Goal: Task Accomplishment & Management: Complete application form

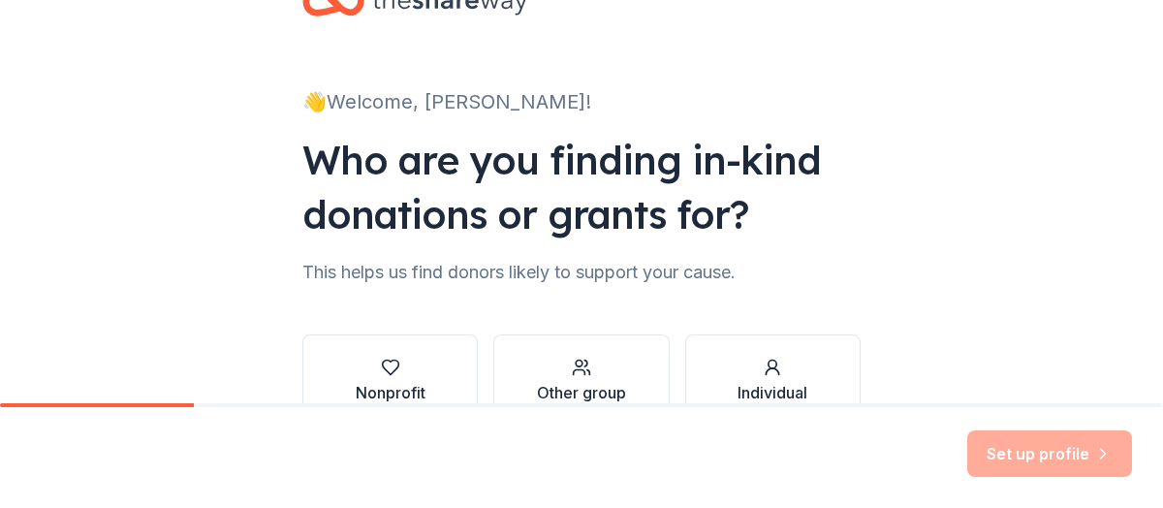
scroll to position [97, 0]
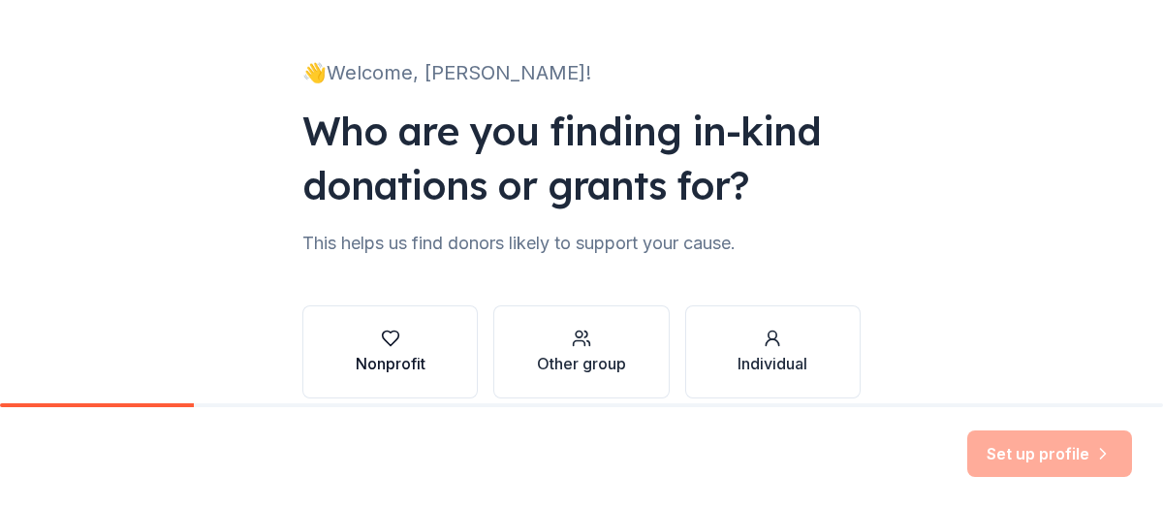
click at [397, 358] on div "Nonprofit" at bounding box center [391, 363] width 70 height 23
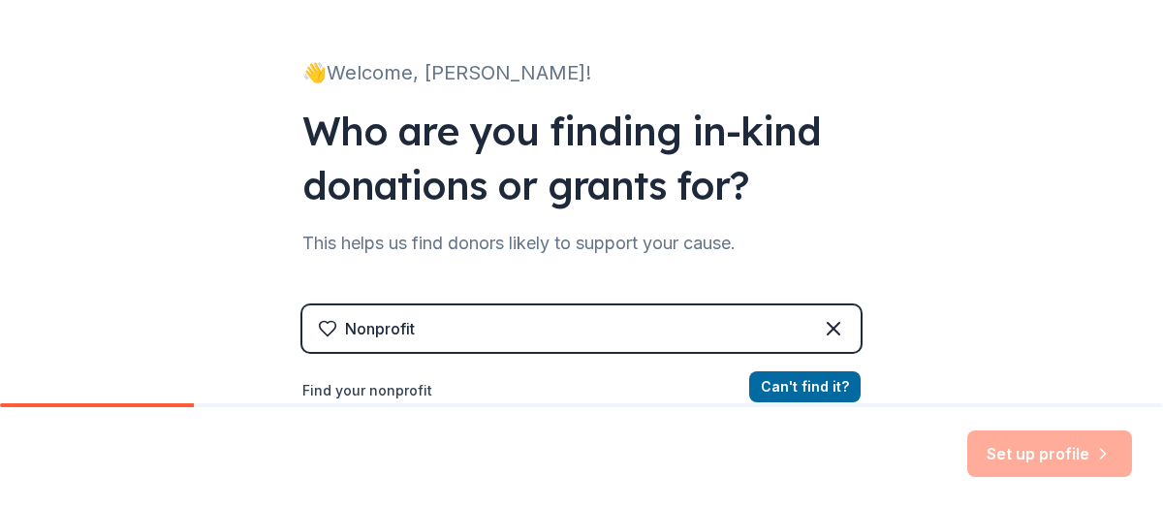
click at [404, 331] on div "Nonprofit" at bounding box center [380, 328] width 70 height 23
click at [381, 329] on div "Nonprofit" at bounding box center [380, 328] width 70 height 23
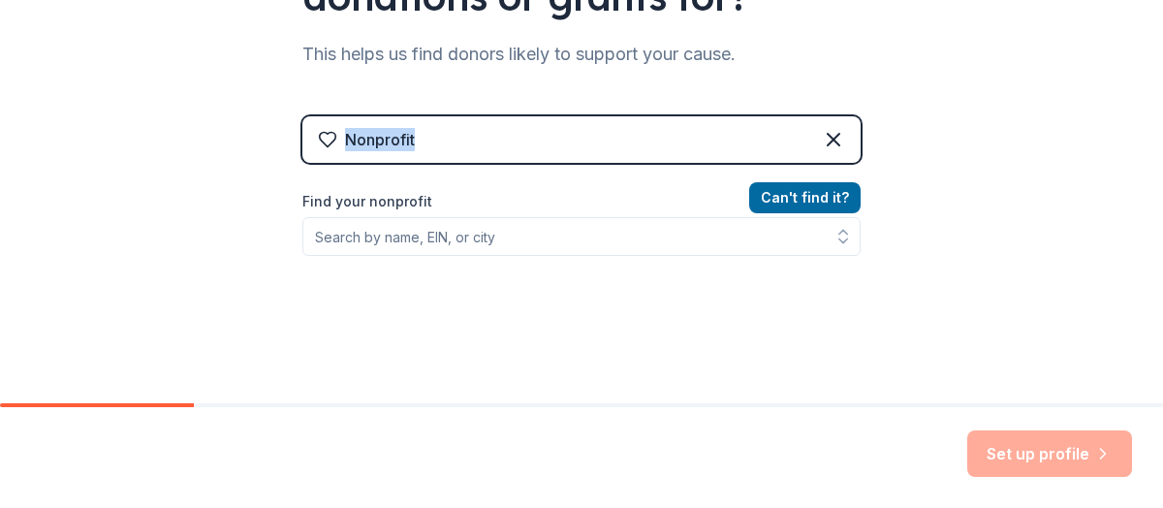
scroll to position [291, 0]
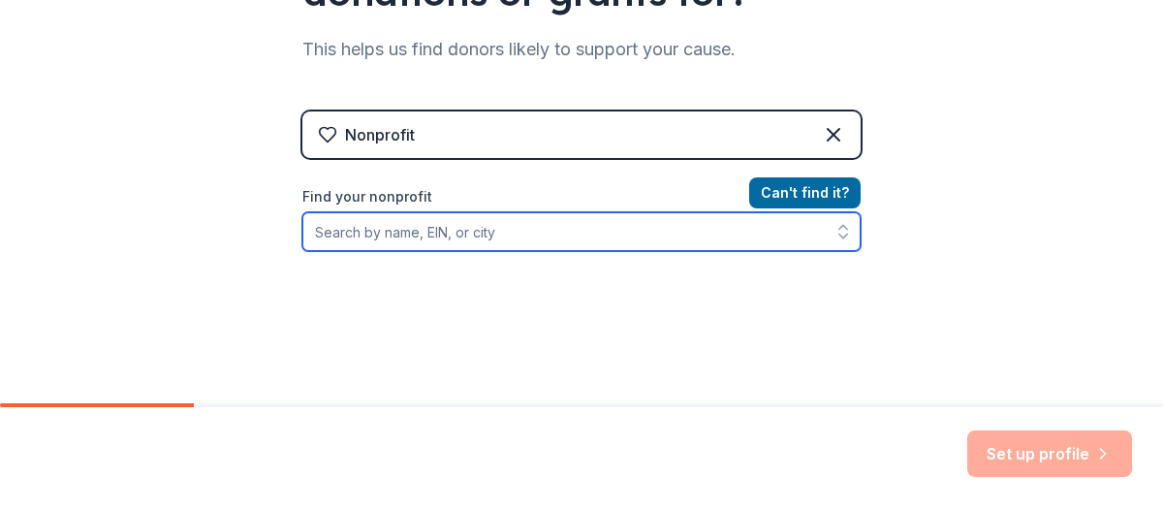
click at [476, 232] on input "Find your nonprofit" at bounding box center [581, 231] width 558 height 39
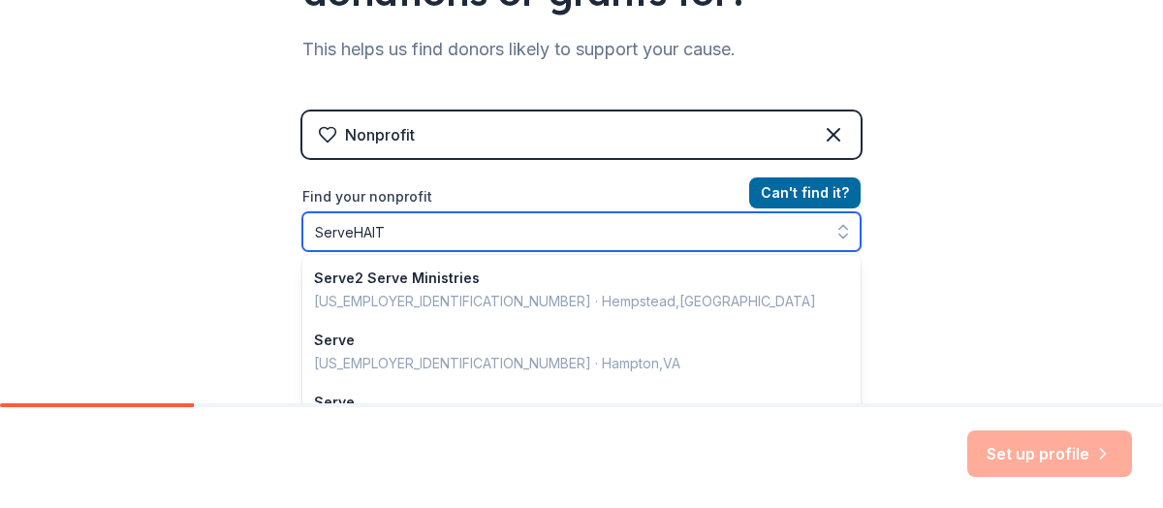
type input "ServeHAITI"
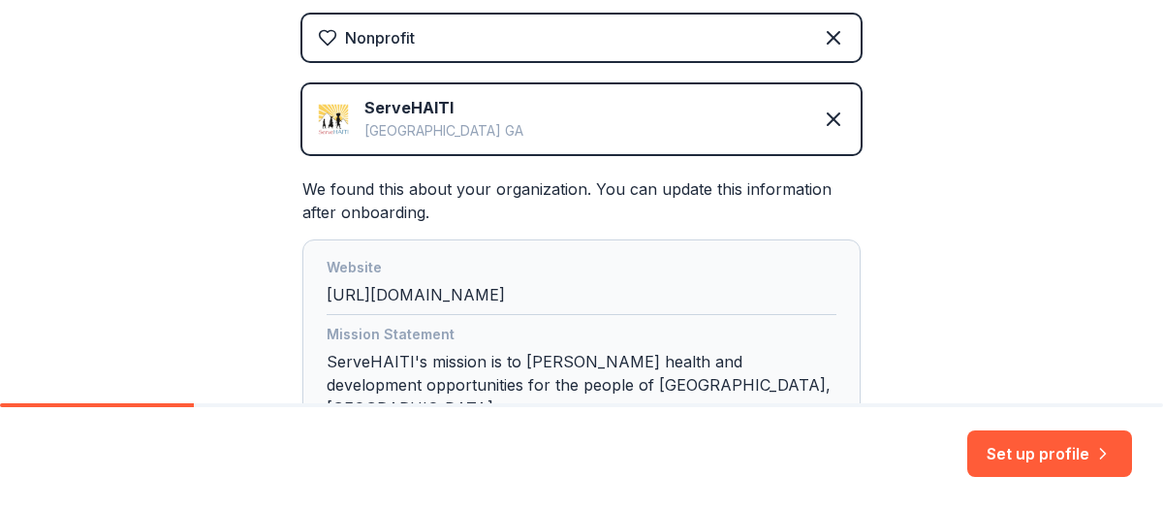
scroll to position [485, 0]
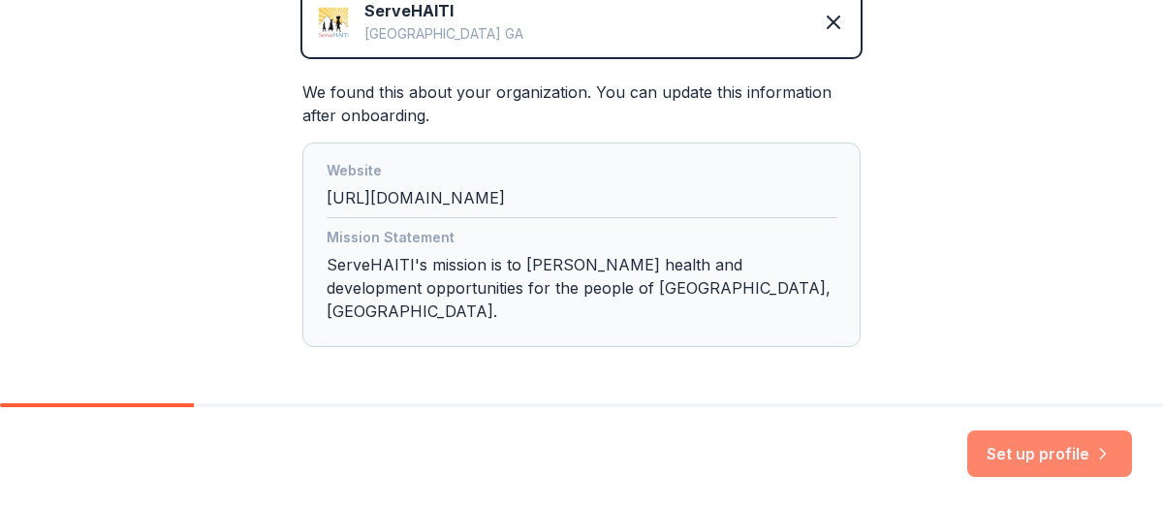
click at [1042, 455] on button "Set up profile" at bounding box center [1049, 453] width 165 height 47
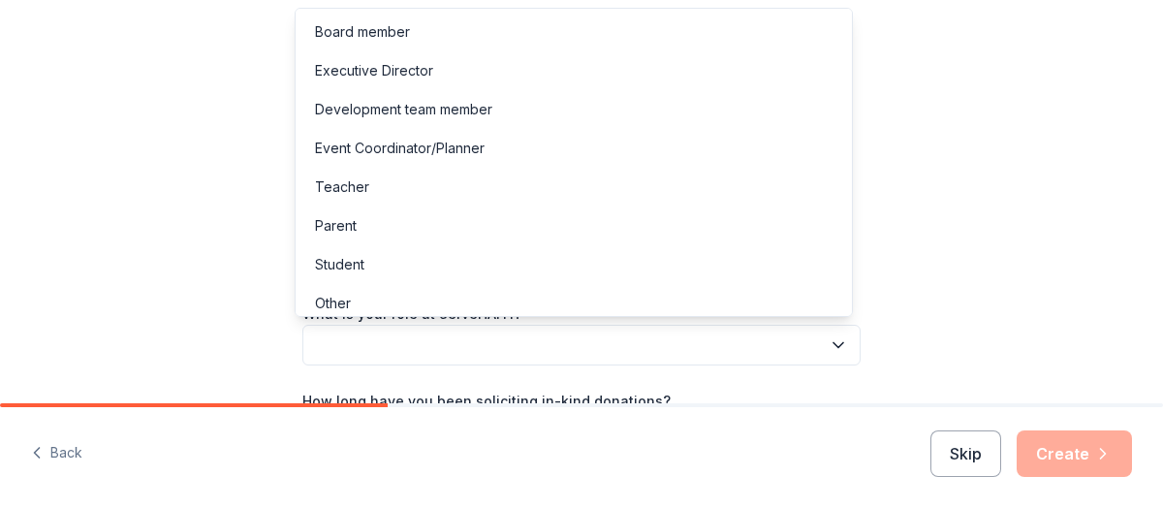
click at [835, 344] on icon "button" at bounding box center [838, 344] width 19 height 19
click at [412, 72] on div "Executive Director" at bounding box center [374, 70] width 118 height 23
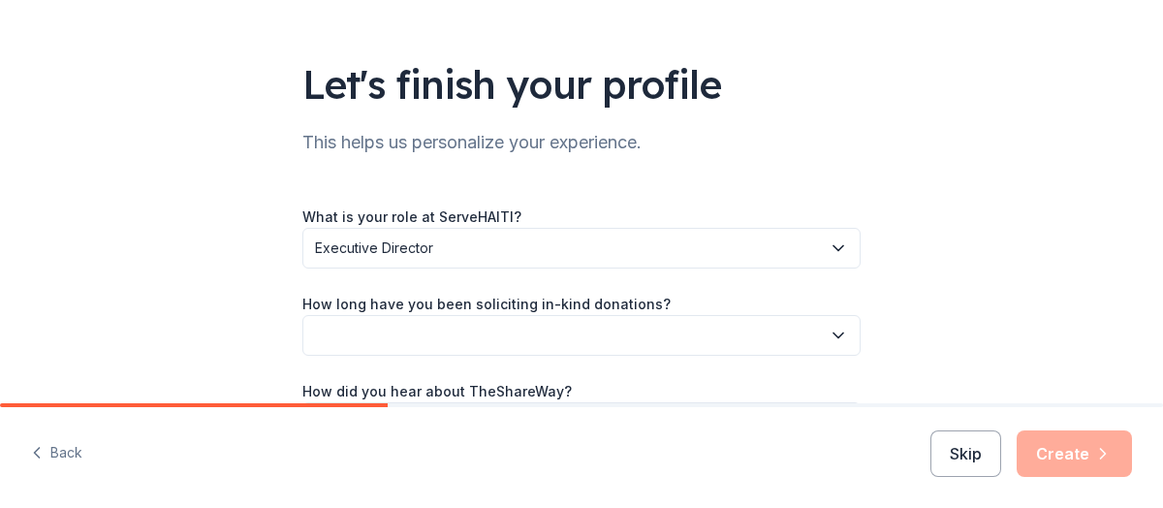
scroll to position [194, 0]
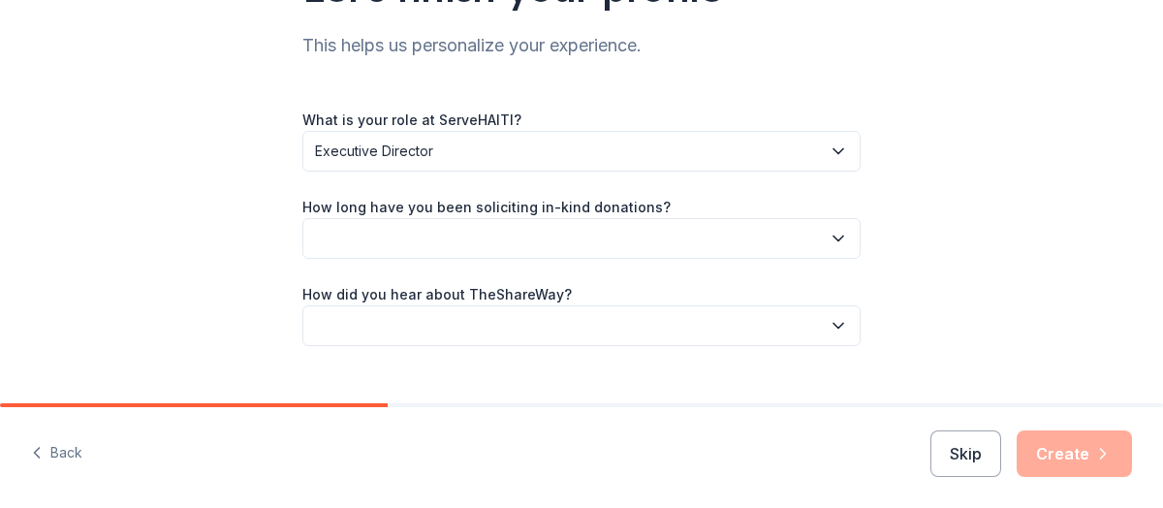
click at [832, 237] on icon "button" at bounding box center [838, 238] width 19 height 19
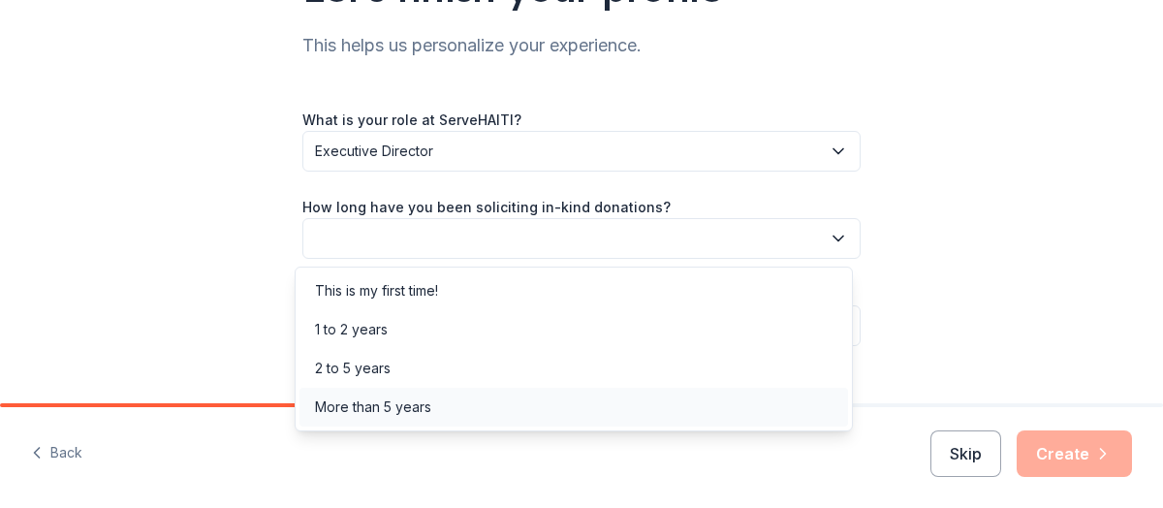
click at [417, 400] on div "More than 5 years" at bounding box center [373, 406] width 116 height 23
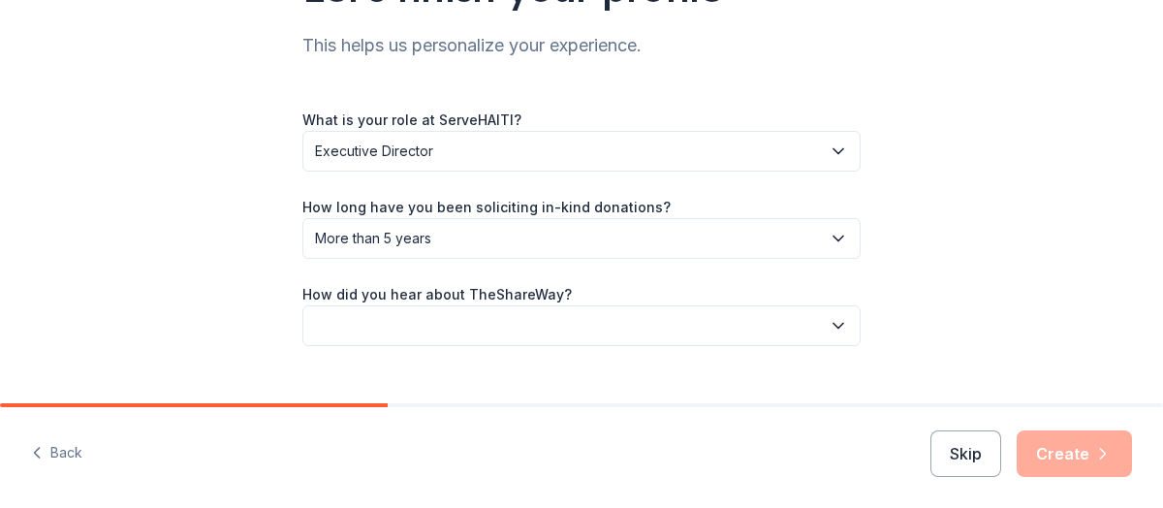
click at [830, 323] on icon "button" at bounding box center [838, 325] width 19 height 19
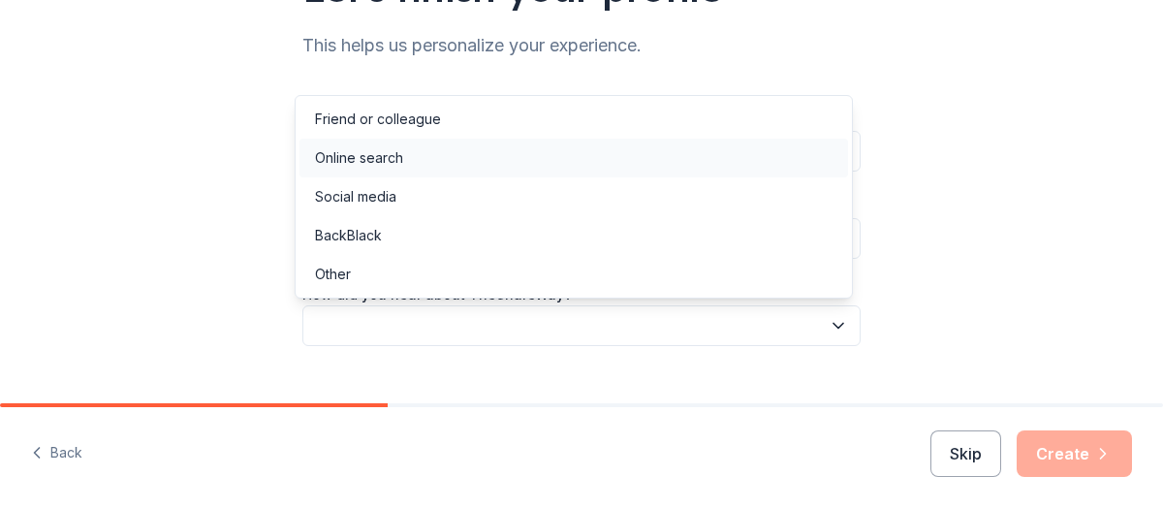
click at [376, 153] on div "Online search" at bounding box center [359, 157] width 88 height 23
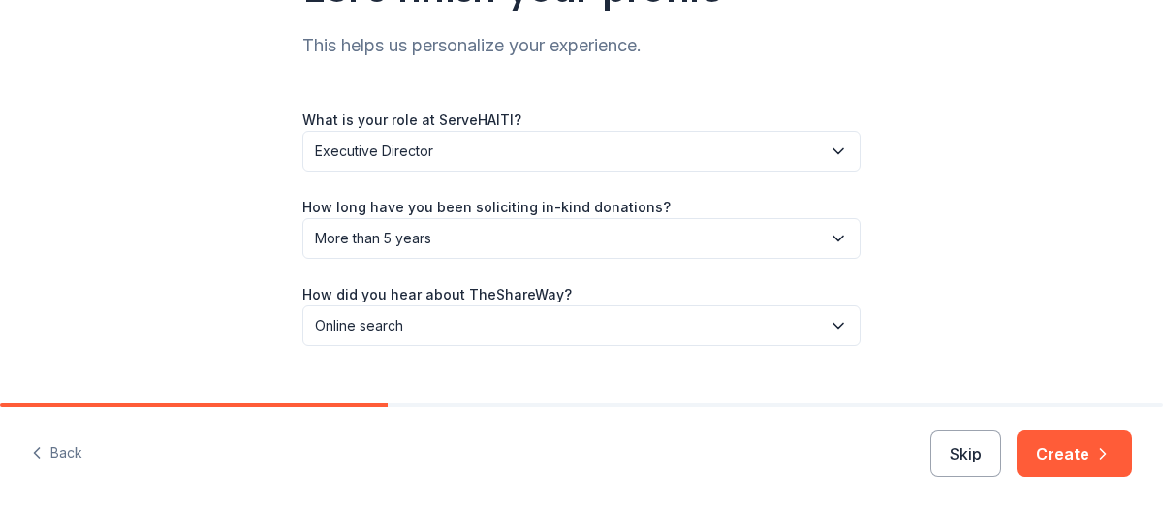
scroll to position [229, 0]
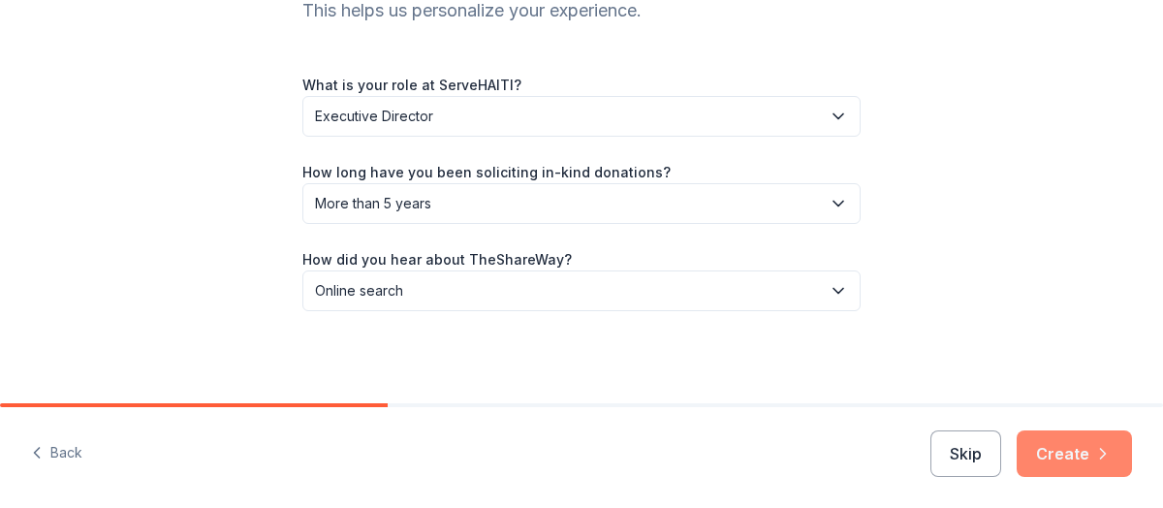
click at [1066, 451] on button "Create" at bounding box center [1074, 453] width 115 height 47
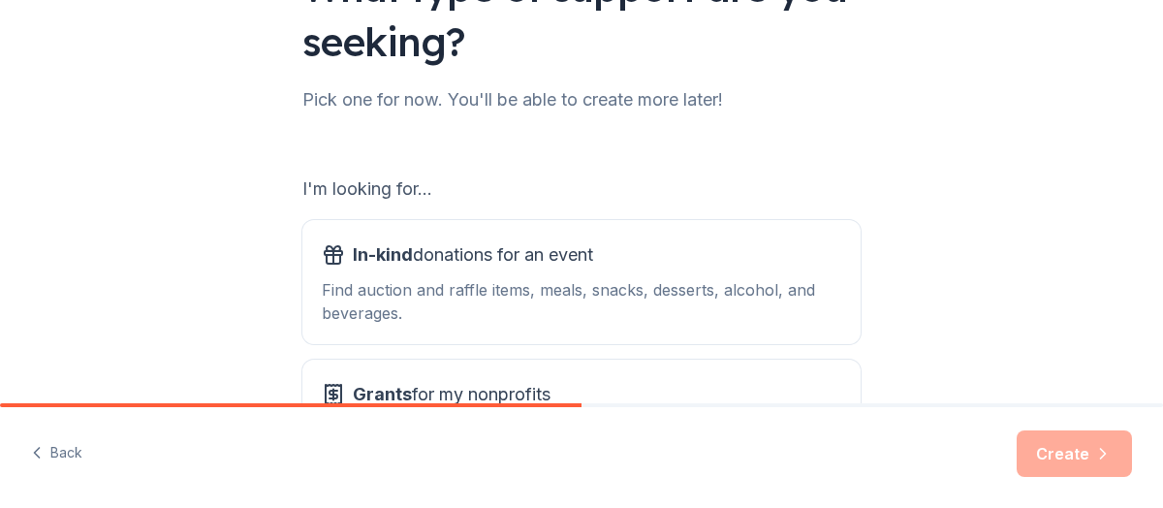
scroll to position [291, 0]
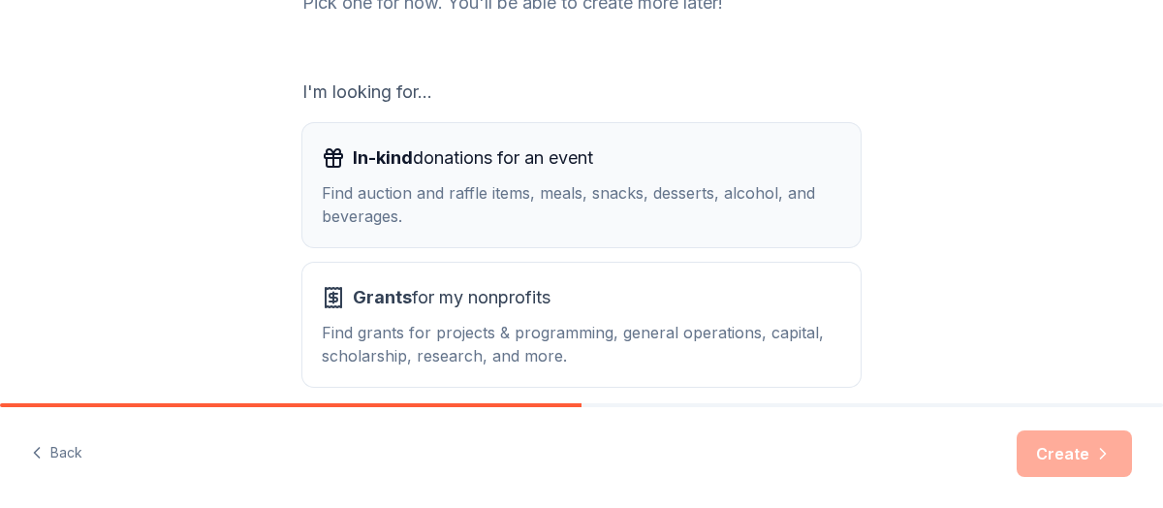
click at [429, 188] on div "Find auction and raffle items, meals, snacks, desserts, alcohol, and beverages." at bounding box center [582, 204] width 520 height 47
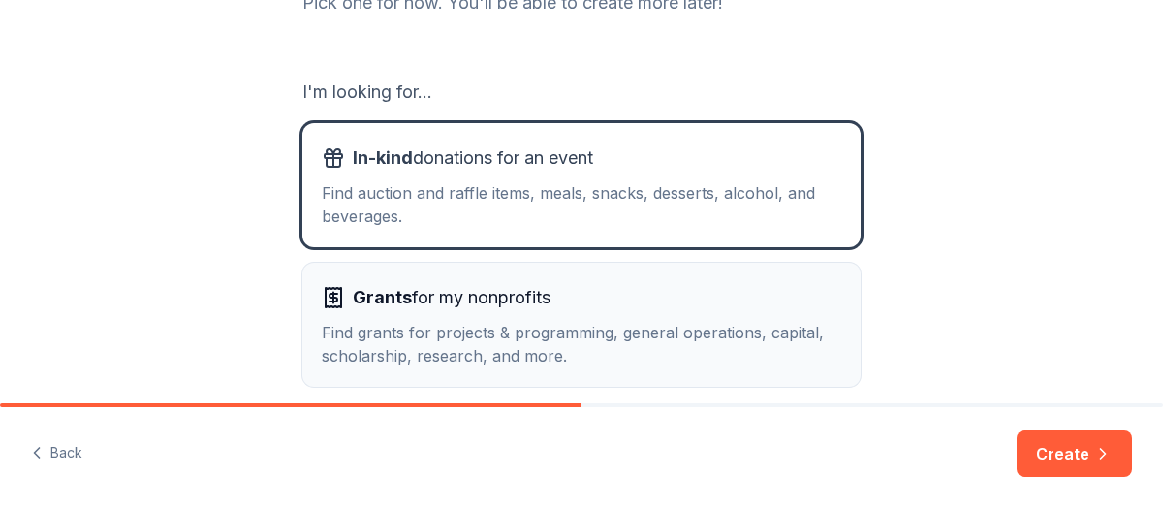
click at [450, 301] on span "Grants for my nonprofits" at bounding box center [452, 297] width 198 height 31
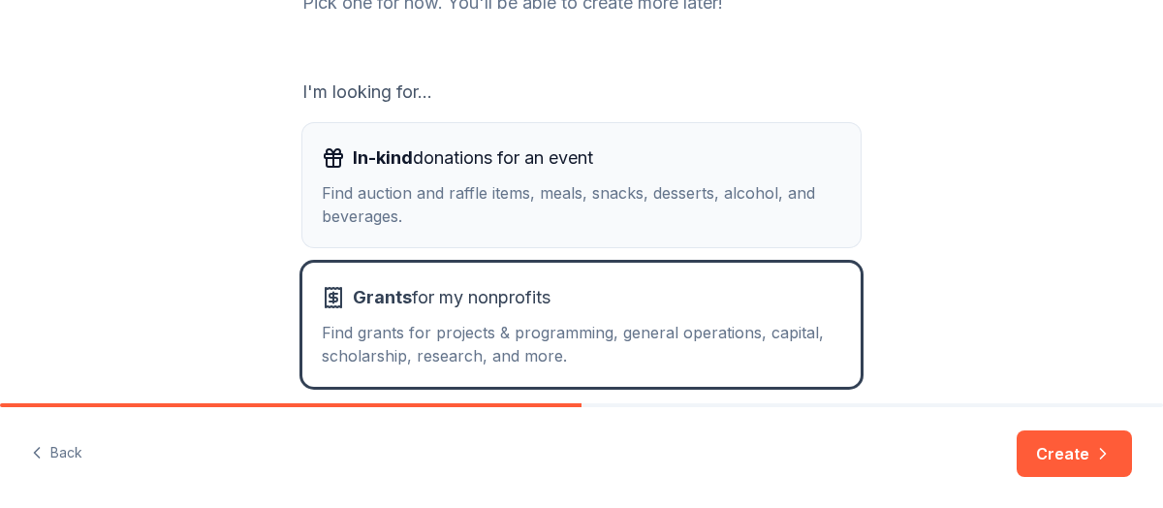
click at [459, 210] on div "Find auction and raffle items, meals, snacks, desserts, alcohol, and beverages." at bounding box center [582, 204] width 520 height 47
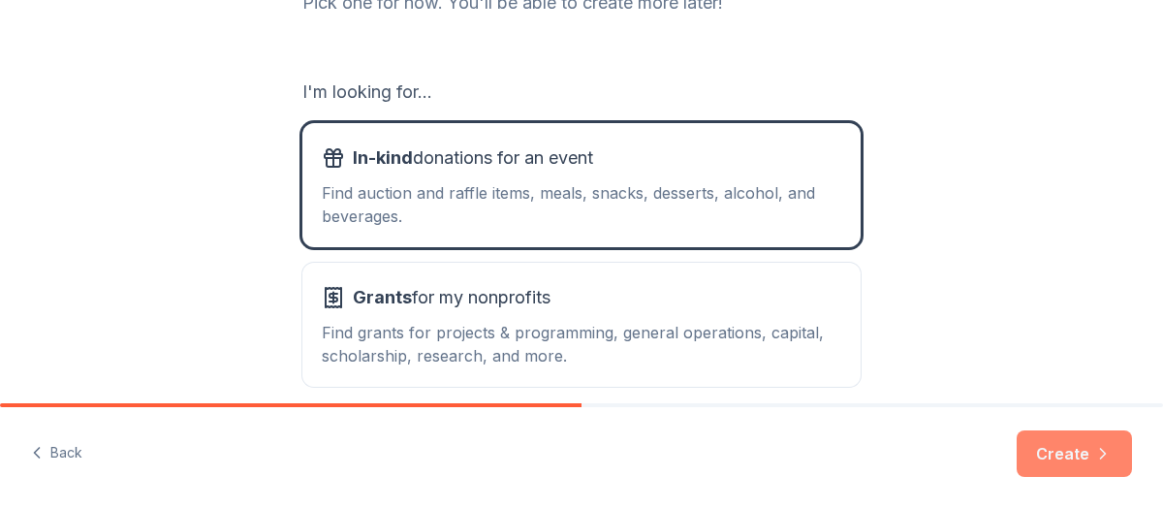
click at [1059, 456] on button "Create" at bounding box center [1074, 453] width 115 height 47
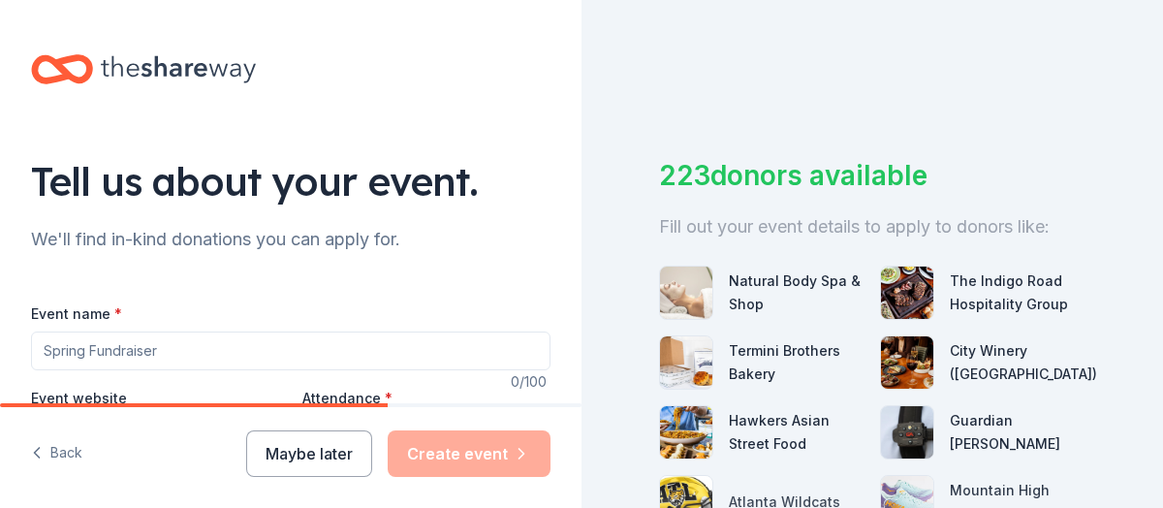
scroll to position [97, 0]
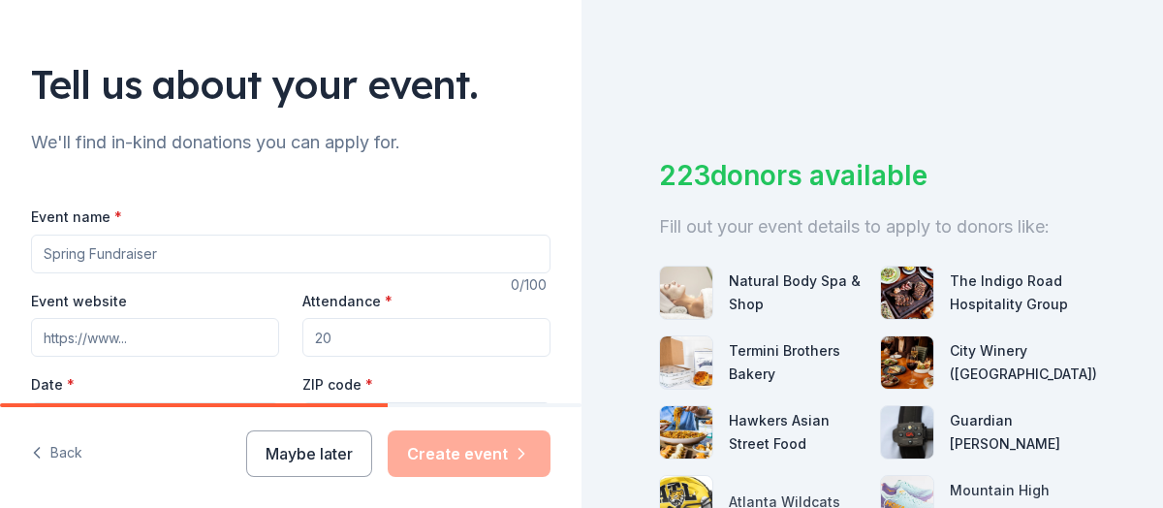
click at [192, 257] on input "Event name *" at bounding box center [291, 254] width 520 height 39
type input "Health Center 20th Anniversary Gala"
click at [149, 337] on input "Event website" at bounding box center [155, 337] width 248 height 39
type input "www.servehaiti.org"
click at [360, 343] on input "Attendance *" at bounding box center [426, 337] width 248 height 39
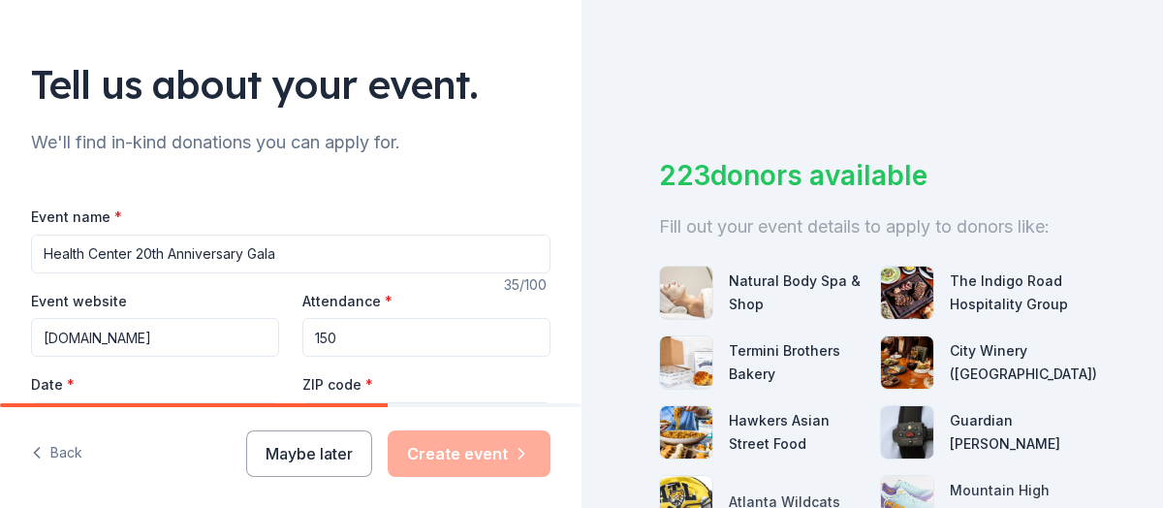
type input "150"
click at [95, 378] on label "Date *" at bounding box center [155, 384] width 248 height 19
click at [95, 402] on button "Pick a date" at bounding box center [155, 421] width 248 height 39
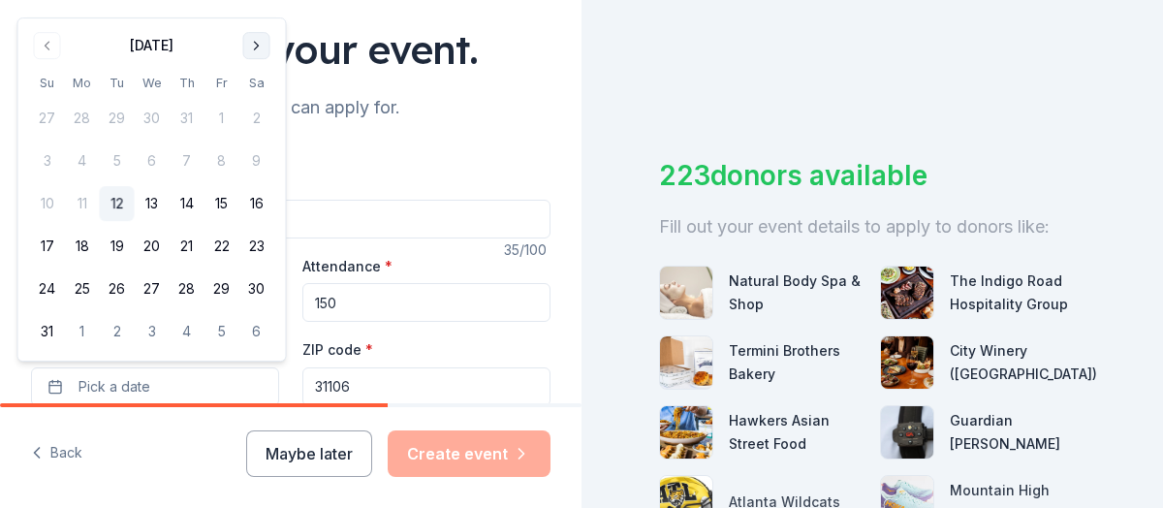
click at [255, 44] on button "Go to next month" at bounding box center [256, 45] width 27 height 27
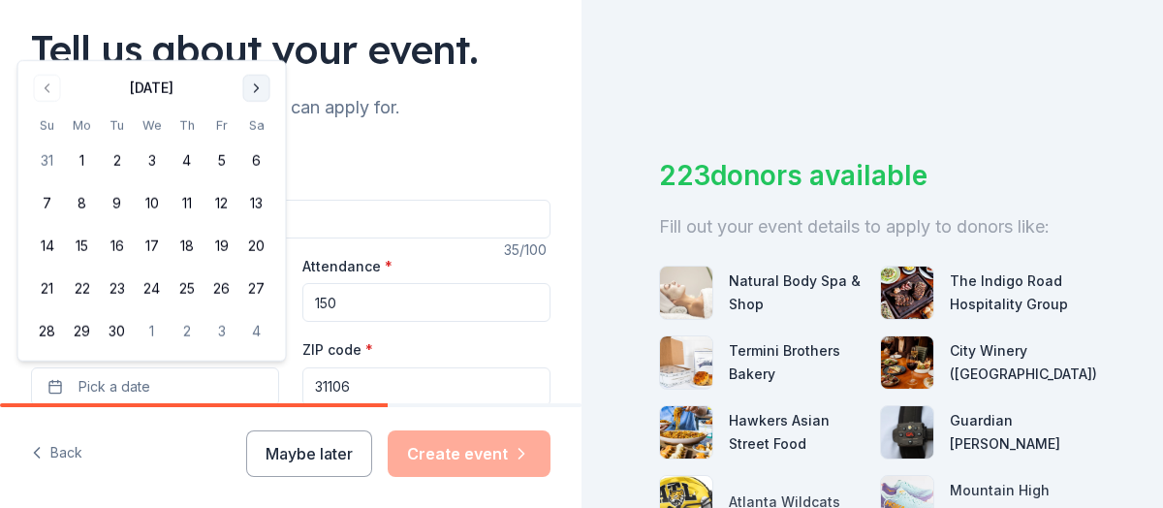
click at [257, 89] on button "Go to next month" at bounding box center [256, 88] width 27 height 27
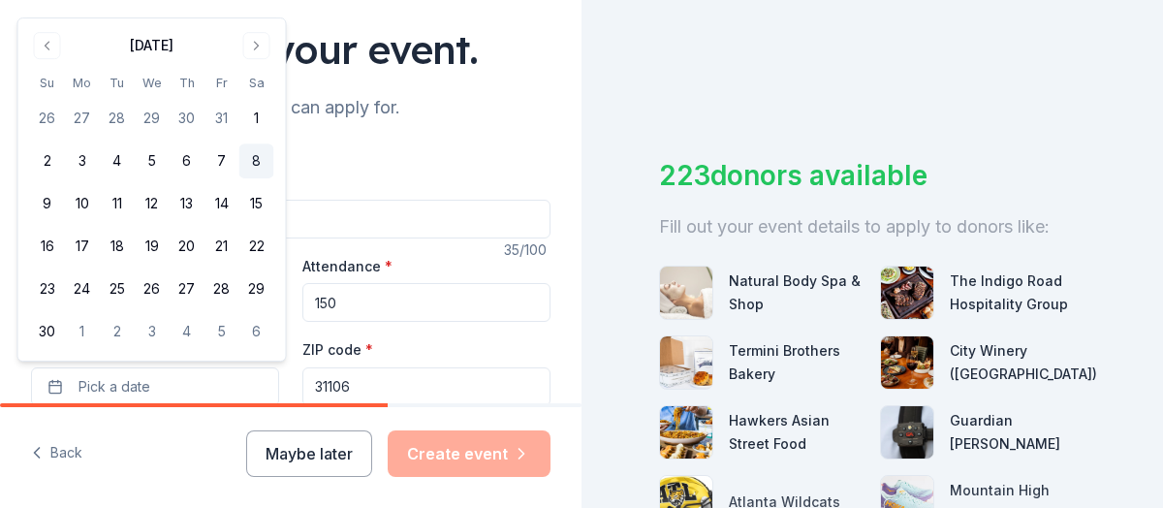
click at [260, 165] on button "8" at bounding box center [256, 160] width 35 height 35
click at [350, 377] on input "31106" at bounding box center [426, 386] width 248 height 39
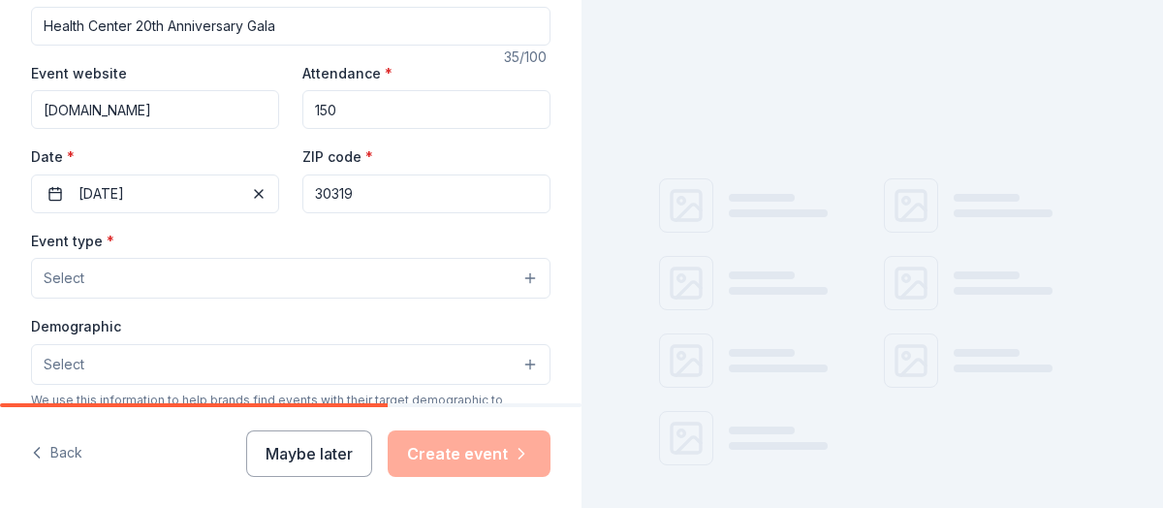
scroll to position [326, 0]
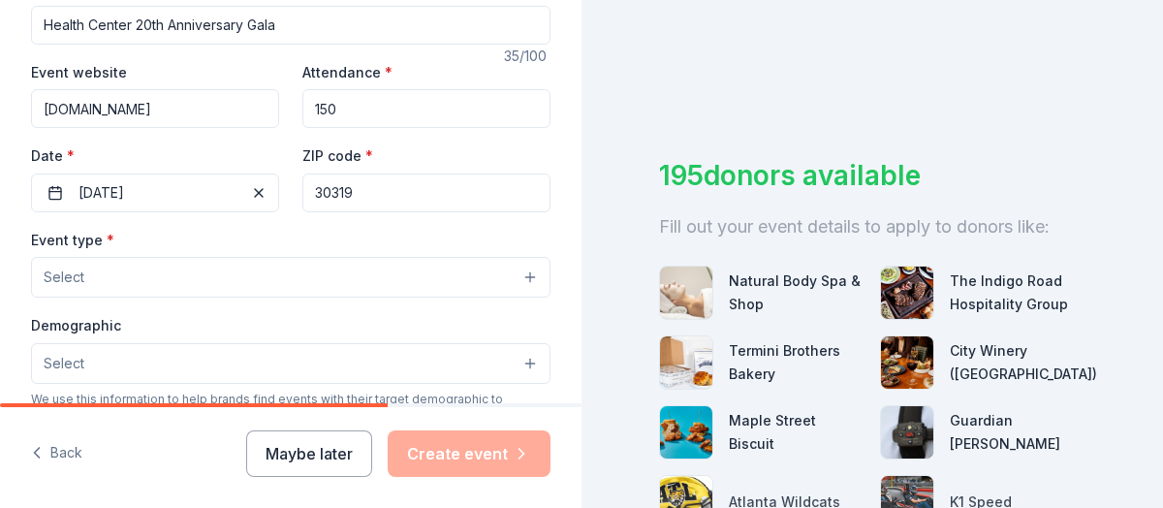
type input "30319"
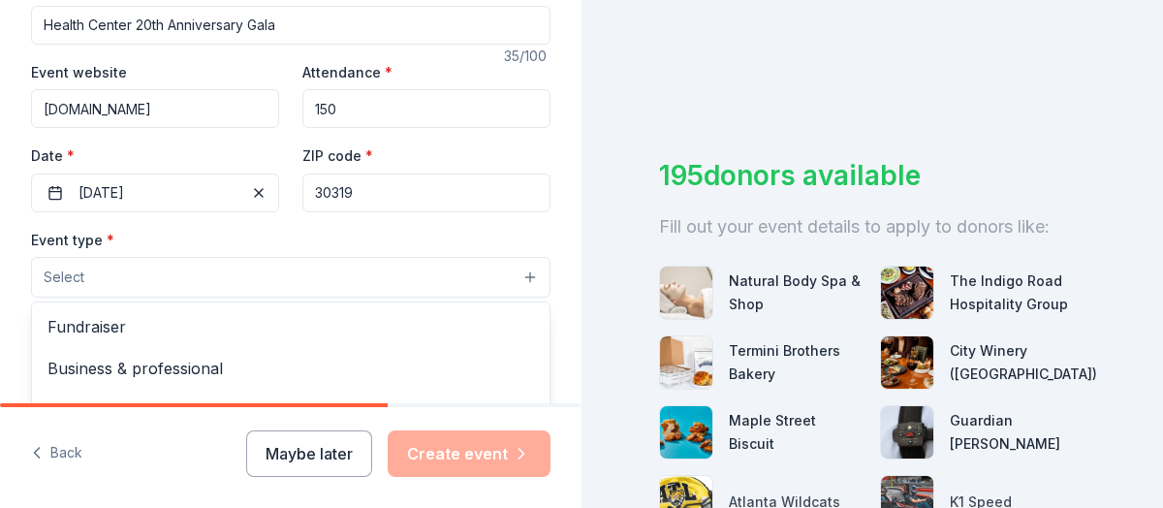
click at [519, 273] on button "Select" at bounding box center [291, 277] width 520 height 41
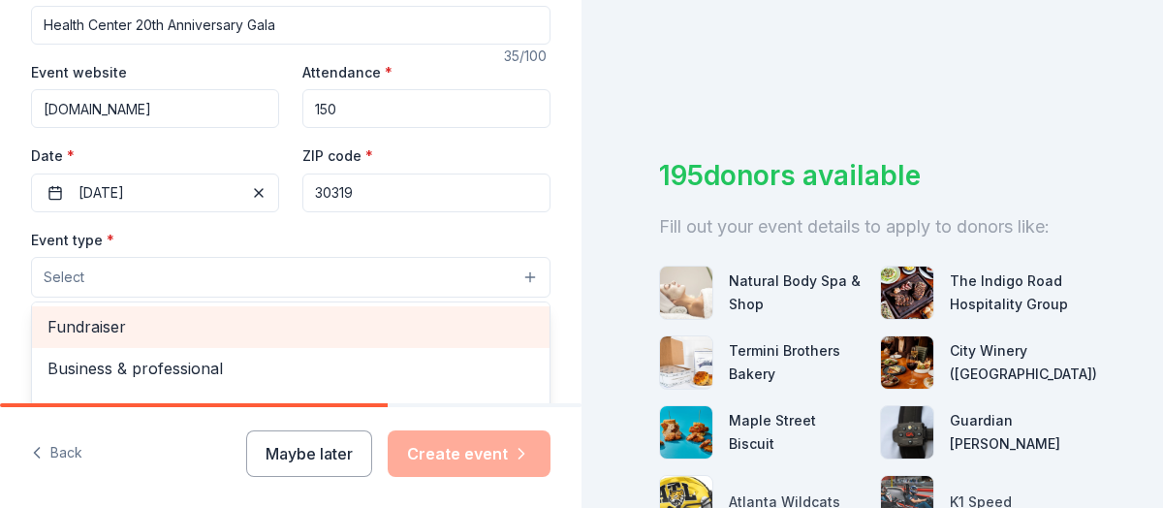
click at [126, 320] on span "Fundraiser" at bounding box center [290, 326] width 487 height 25
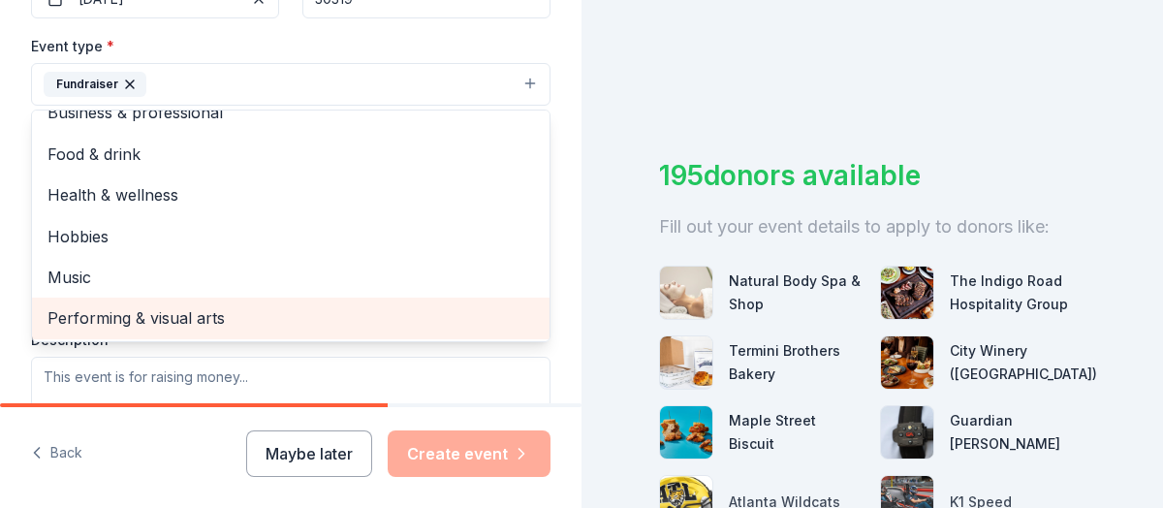
scroll to position [616, 0]
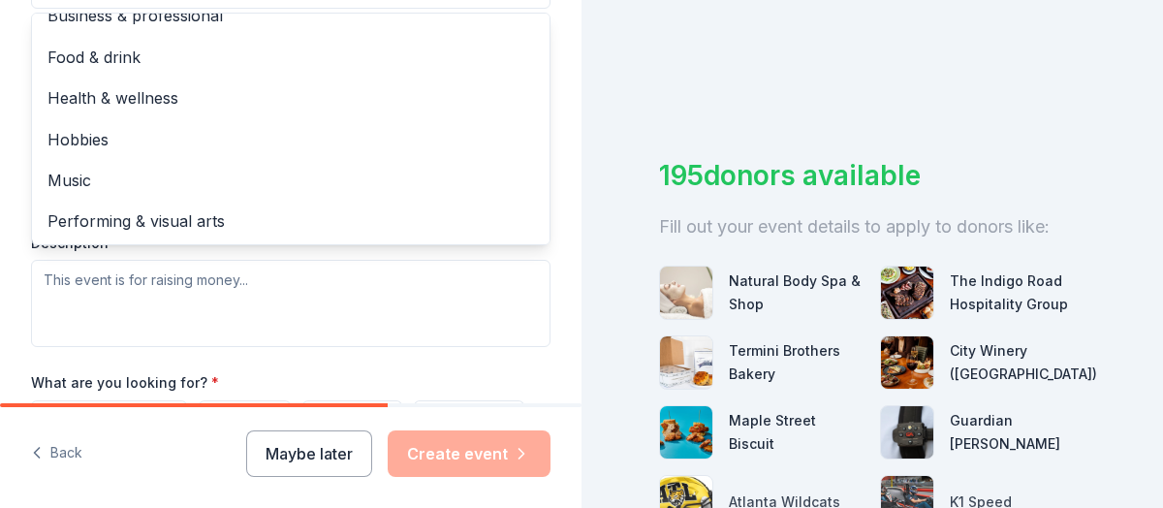
click at [439, 282] on div "Event type * Fundraiser Business & professional Food & drink Health & wellness …" at bounding box center [291, 142] width 520 height 410
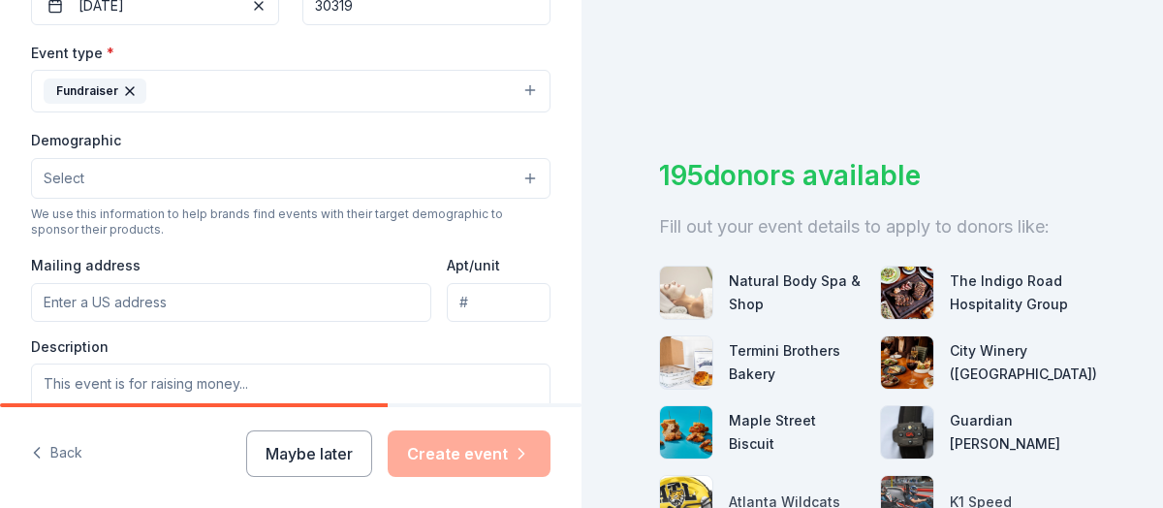
scroll to position [484, 0]
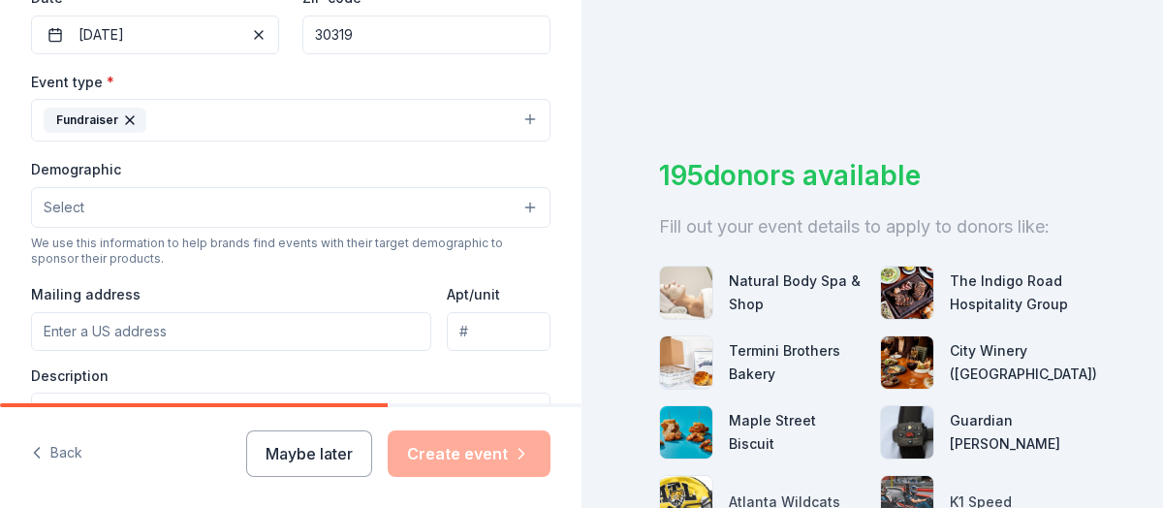
click at [520, 203] on button "Select" at bounding box center [291, 207] width 520 height 41
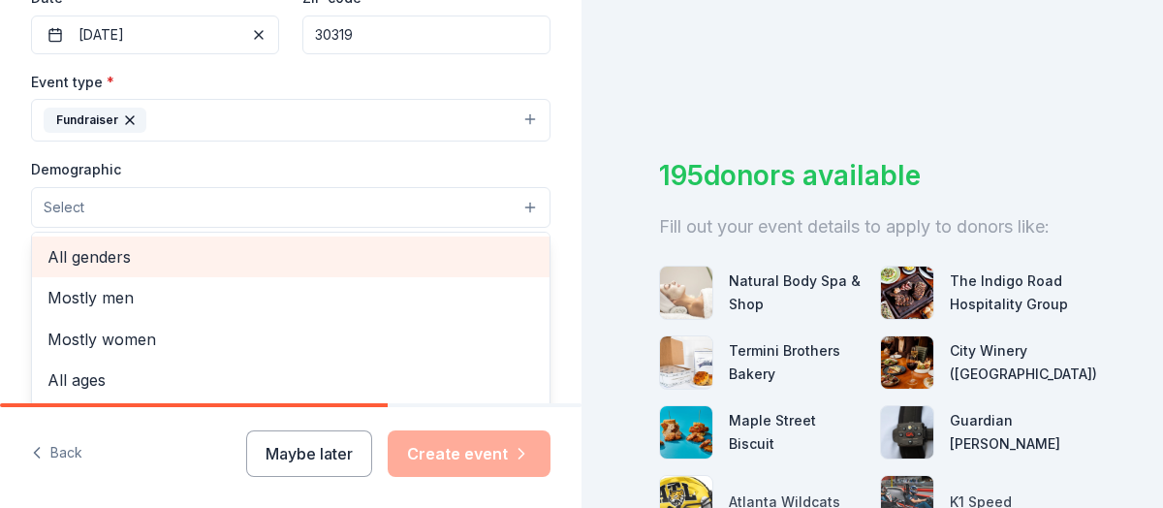
click at [113, 254] on span "All genders" at bounding box center [290, 256] width 487 height 25
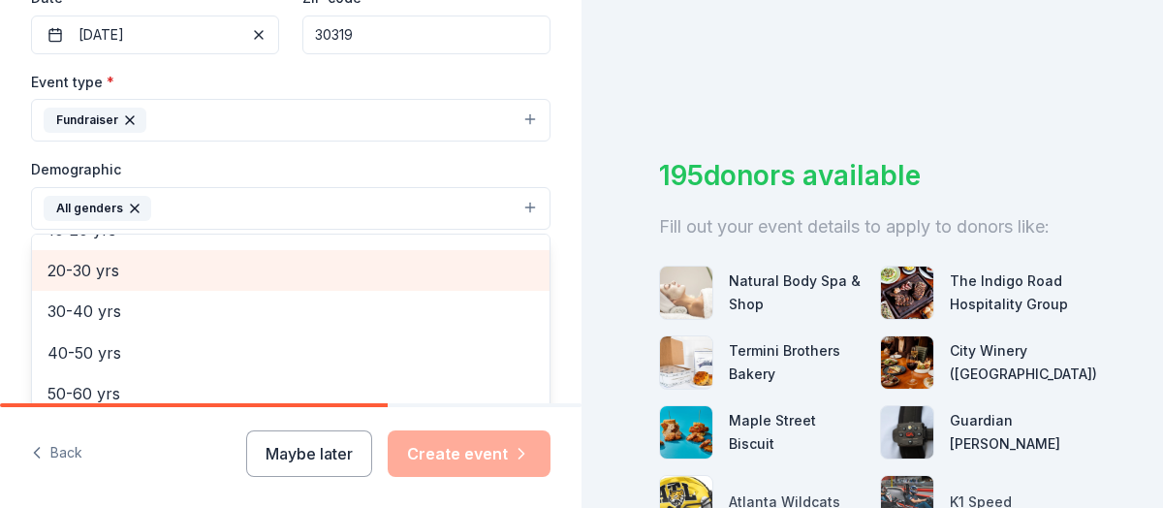
scroll to position [97, 0]
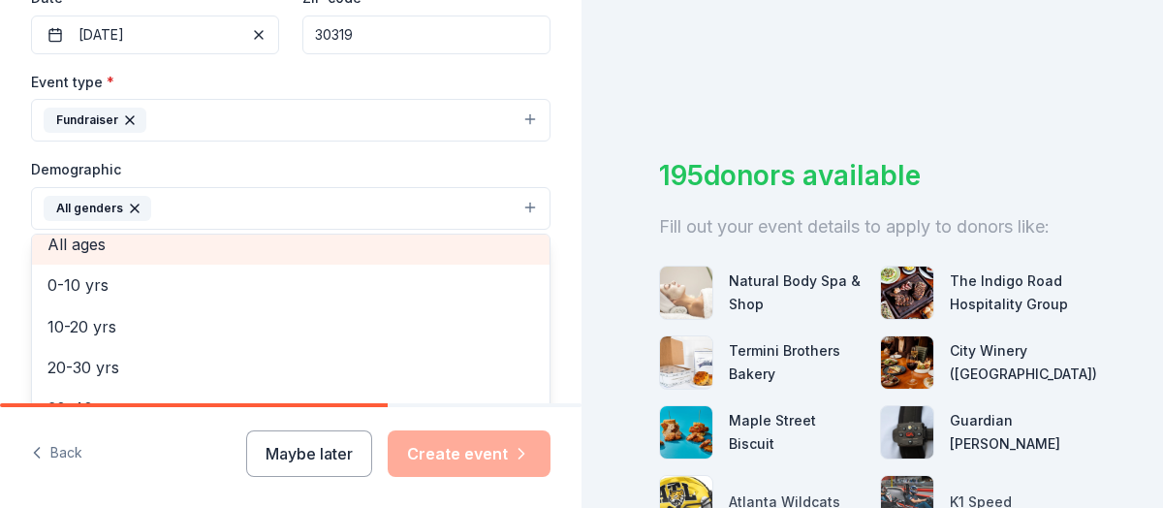
click at [87, 241] on span "All ages" at bounding box center [290, 244] width 487 height 25
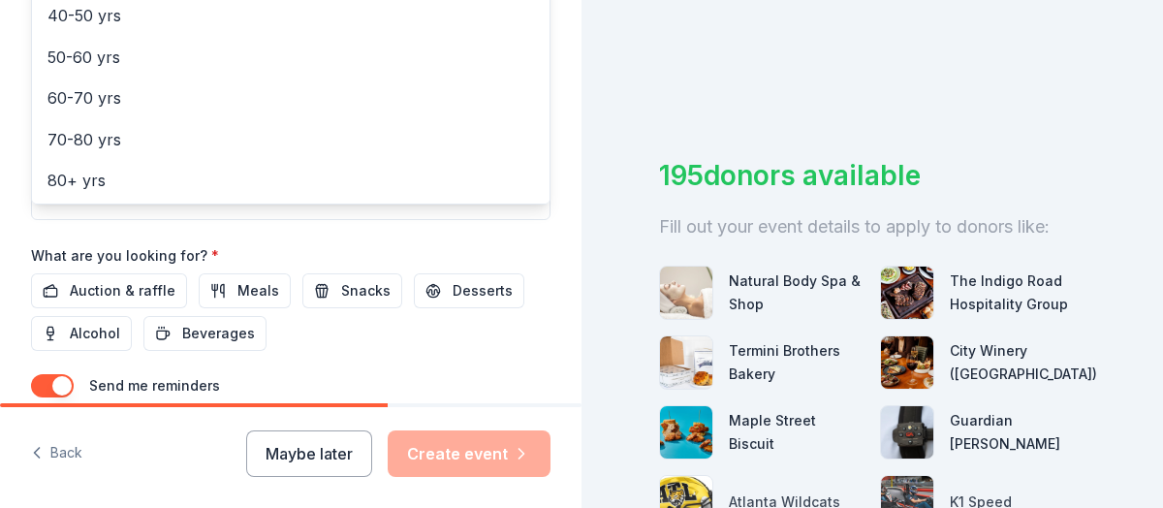
scroll to position [774, 0]
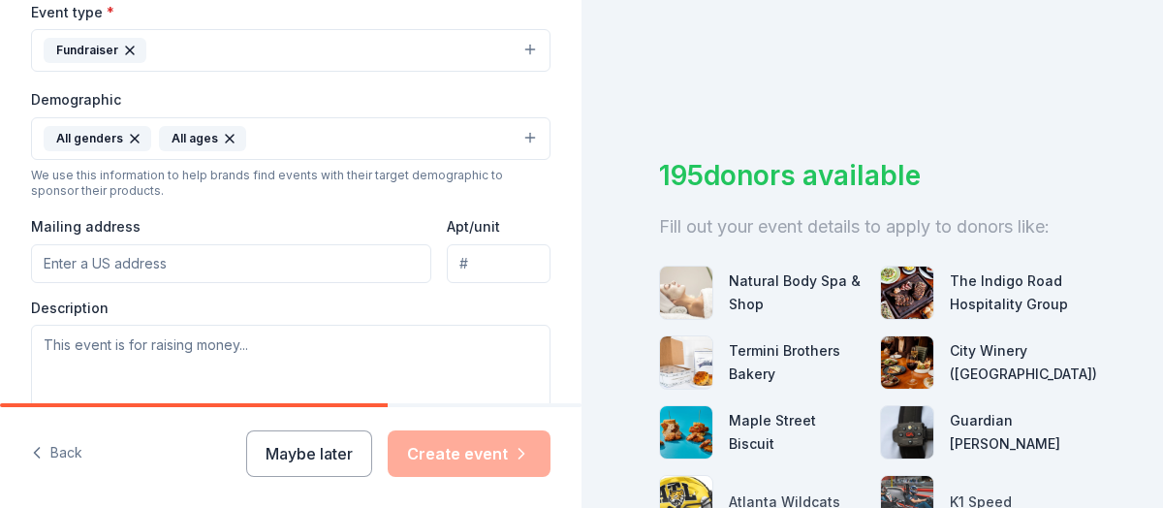
scroll to position [583, 0]
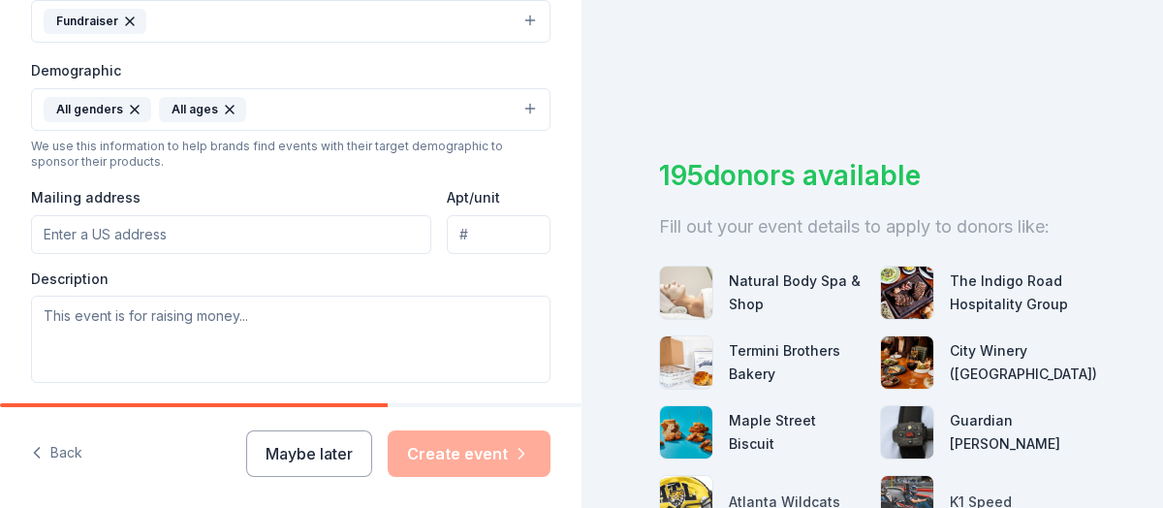
click at [175, 226] on input "Mailing address" at bounding box center [231, 234] width 400 height 39
type input "1190 North Highland Avenue Nor"
type input "Unit #8974"
click at [396, 229] on input "1190 North Highland Avenue Northeast, Atlanta, GA, 30306" at bounding box center [231, 234] width 400 height 39
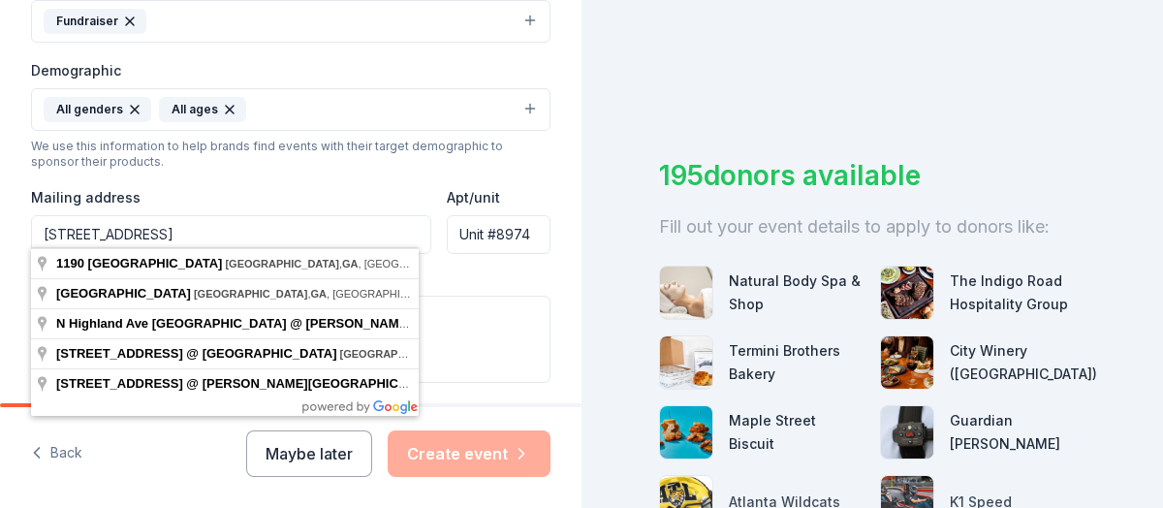
scroll to position [0, 6]
type input "1190 North Highland Avenue Northeast, Atlanta, GA, 31106"
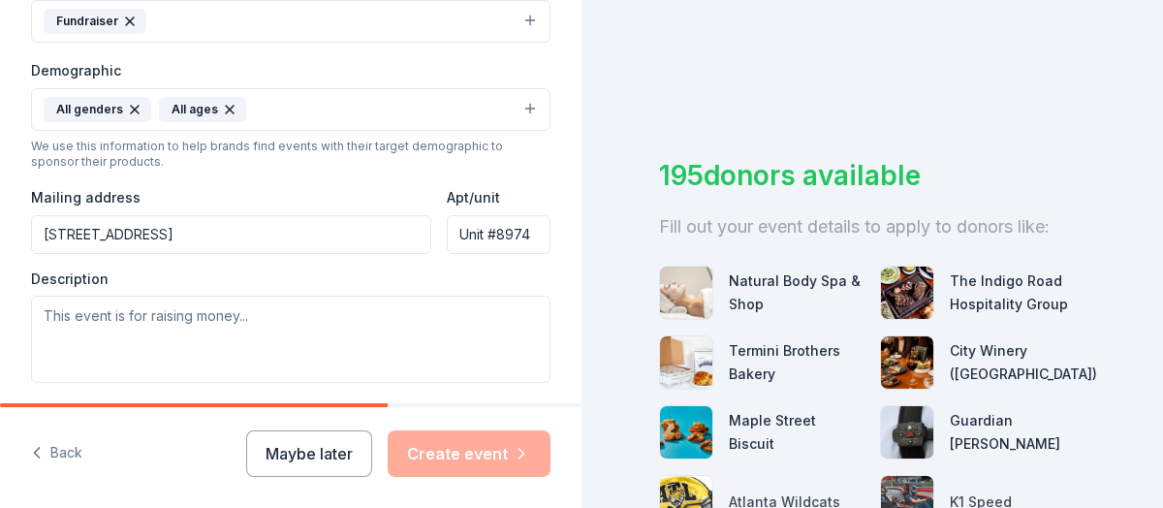
click at [471, 270] on div "Description" at bounding box center [291, 326] width 520 height 114
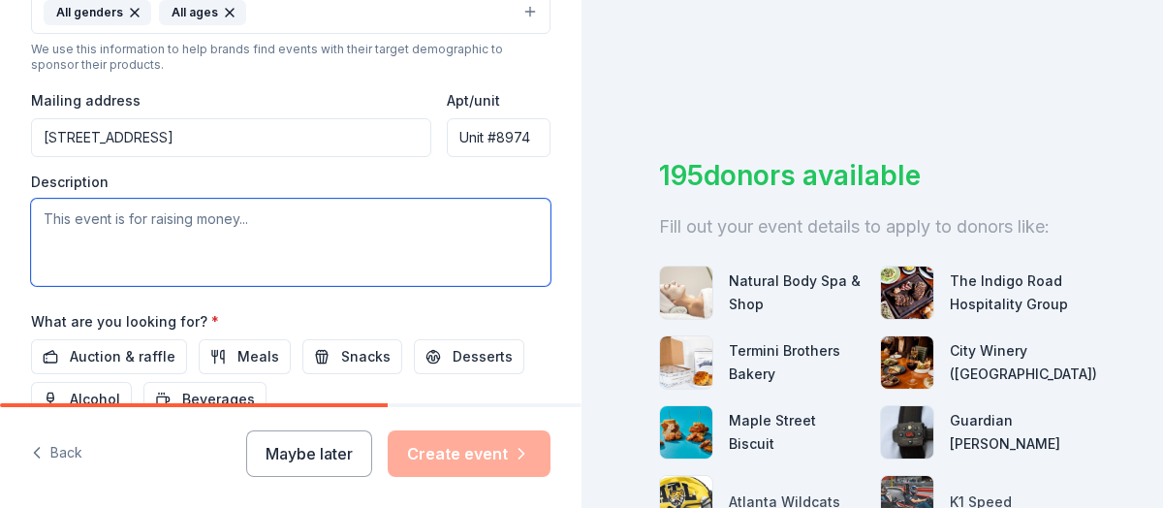
click at [257, 210] on textarea at bounding box center [291, 242] width 520 height 87
click at [142, 217] on textarea "To support the activities at the health center in" at bounding box center [291, 242] width 520 height 87
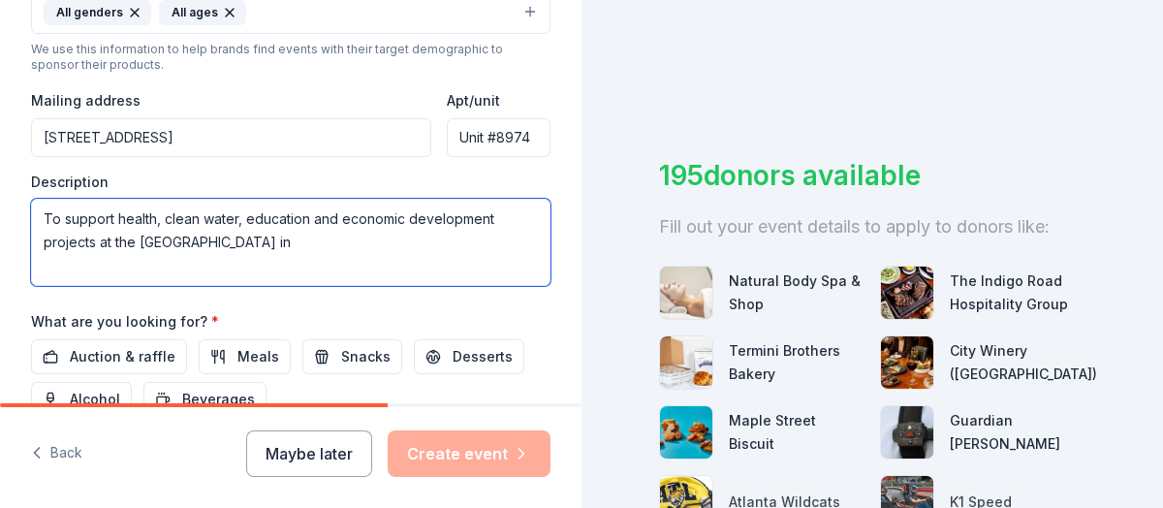
click at [262, 233] on textarea "To support health, clean water, education and economic development projects at …" at bounding box center [291, 242] width 520 height 87
click at [145, 236] on textarea "To support health, clean water, education and economic development projects at …" at bounding box center [291, 242] width 520 height 87
click at [141, 236] on textarea "To support health, clean water, education and economic development projects at …" at bounding box center [291, 242] width 520 height 87
click at [324, 243] on textarea "To support health, clean water, education and economic development projects at …" at bounding box center [291, 242] width 520 height 87
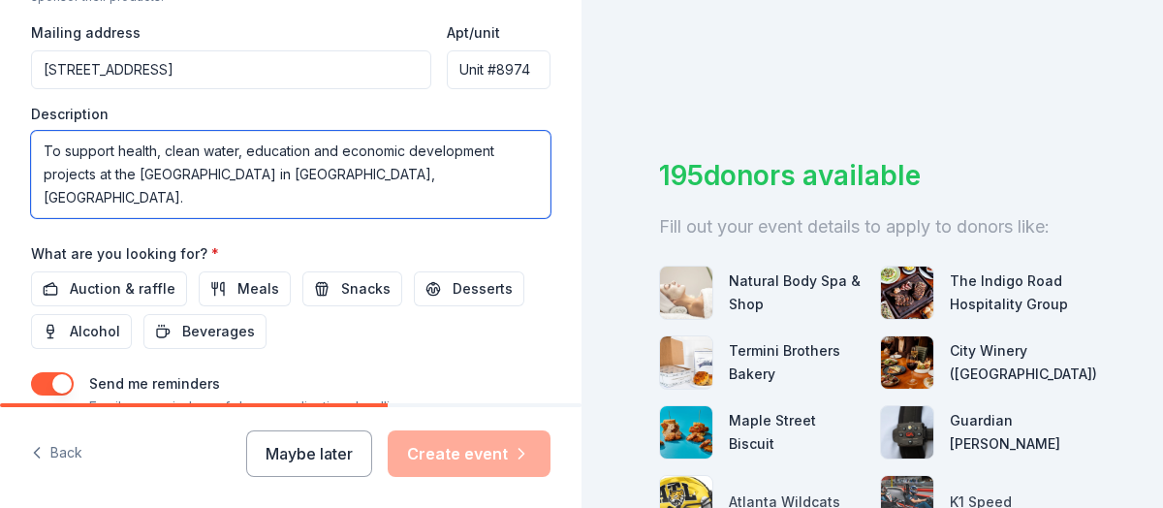
scroll to position [776, 0]
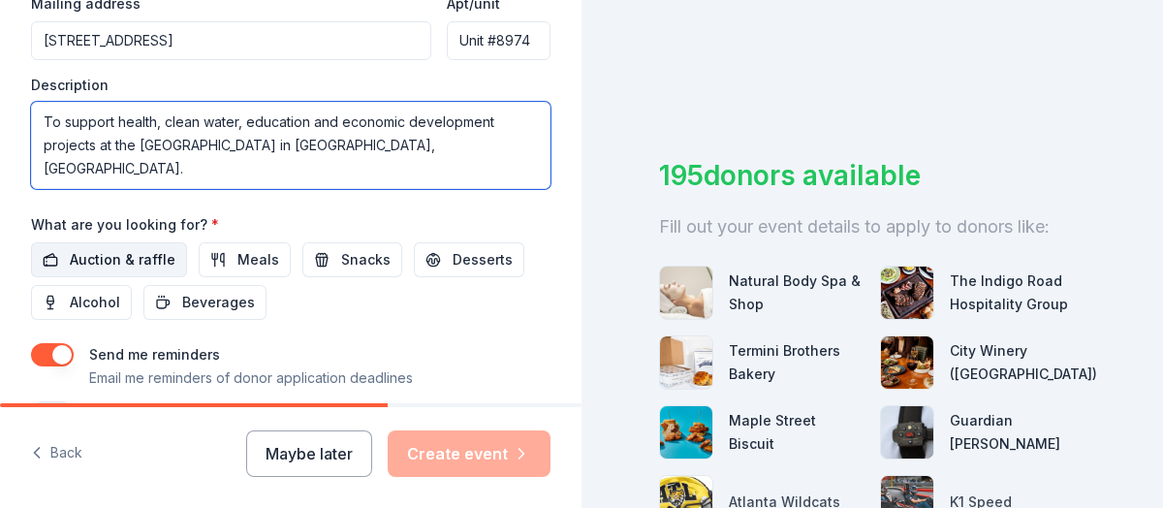
type textarea "To support health, clean water, education and economic development projects at …"
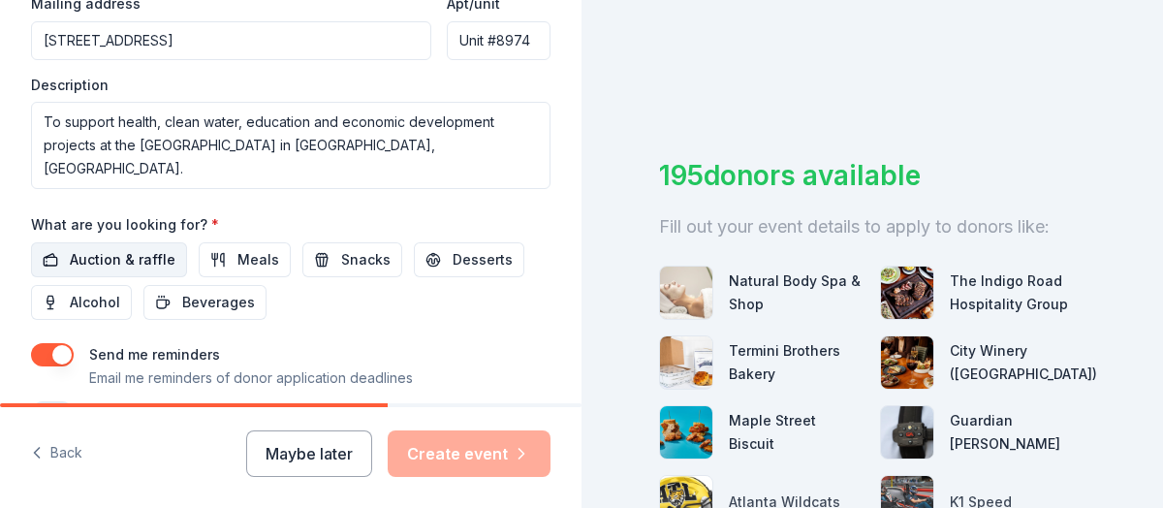
click at [145, 248] on span "Auction & raffle" at bounding box center [123, 259] width 106 height 23
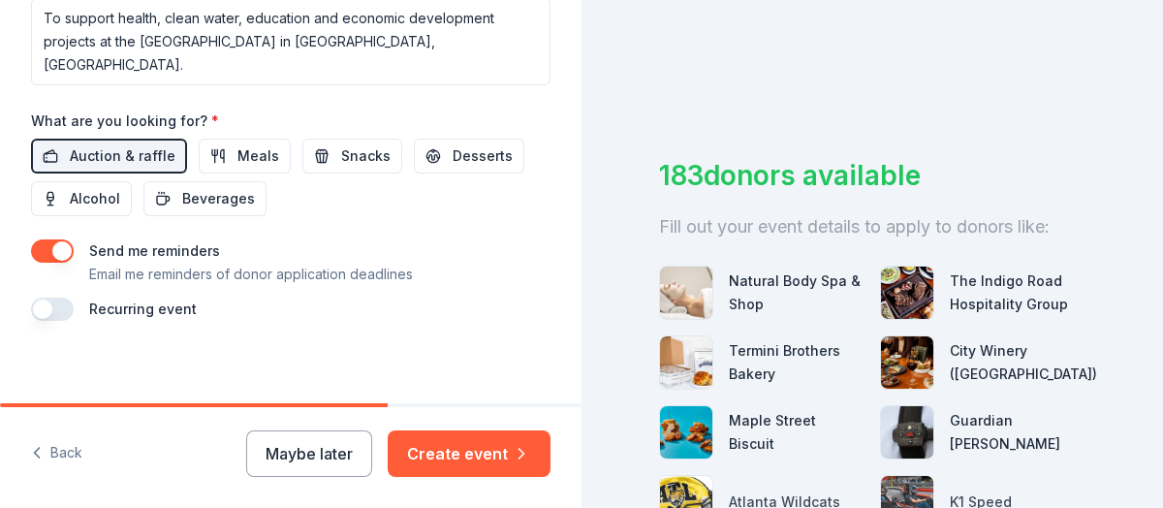
scroll to position [883, 0]
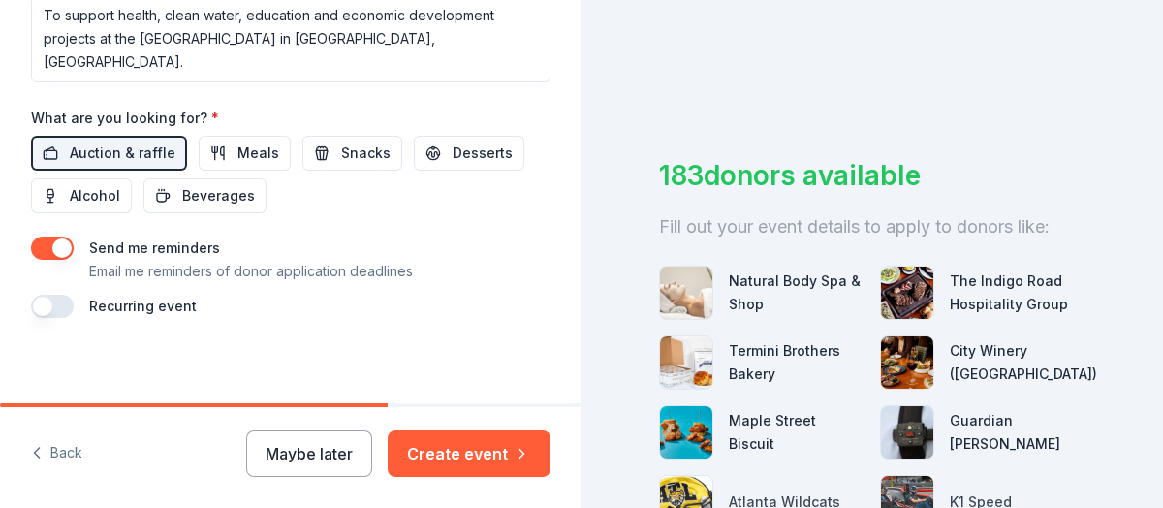
click at [61, 296] on button "button" at bounding box center [52, 306] width 43 height 23
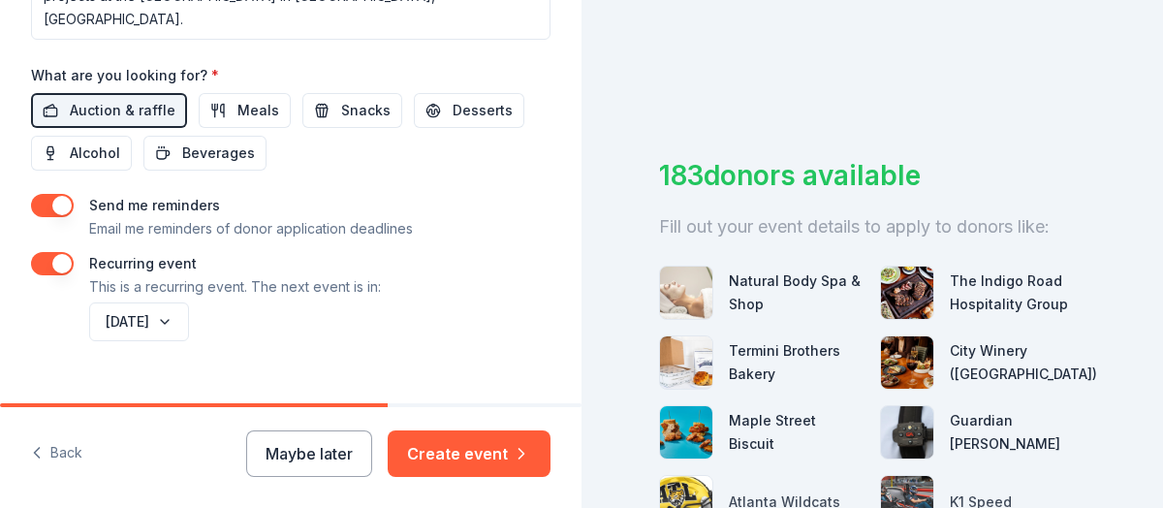
scroll to position [953, 0]
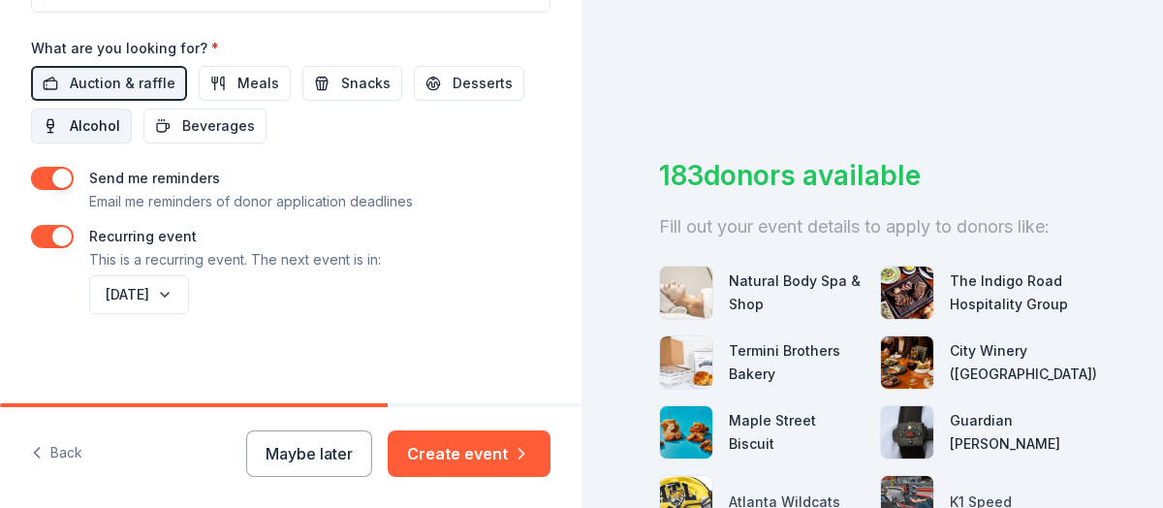
click at [87, 118] on span "Alcohol" at bounding box center [95, 125] width 50 height 23
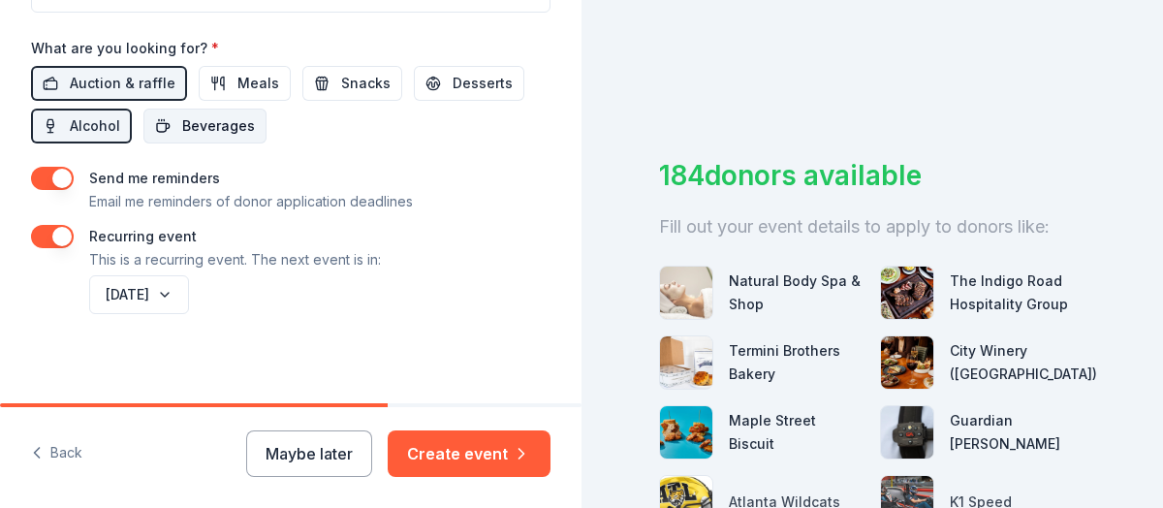
click at [211, 122] on span "Beverages" at bounding box center [218, 125] width 73 height 23
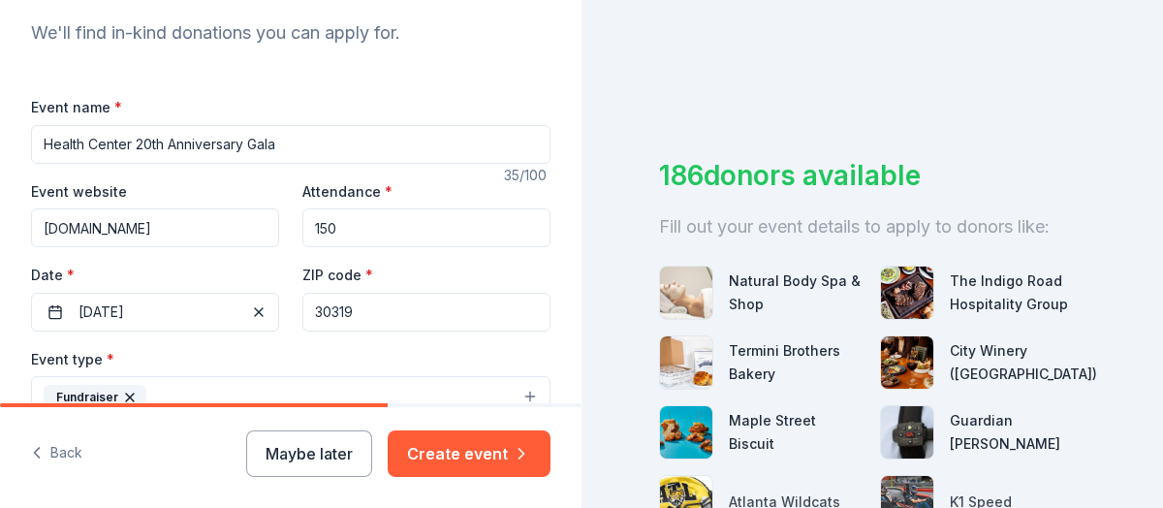
scroll to position [177, 0]
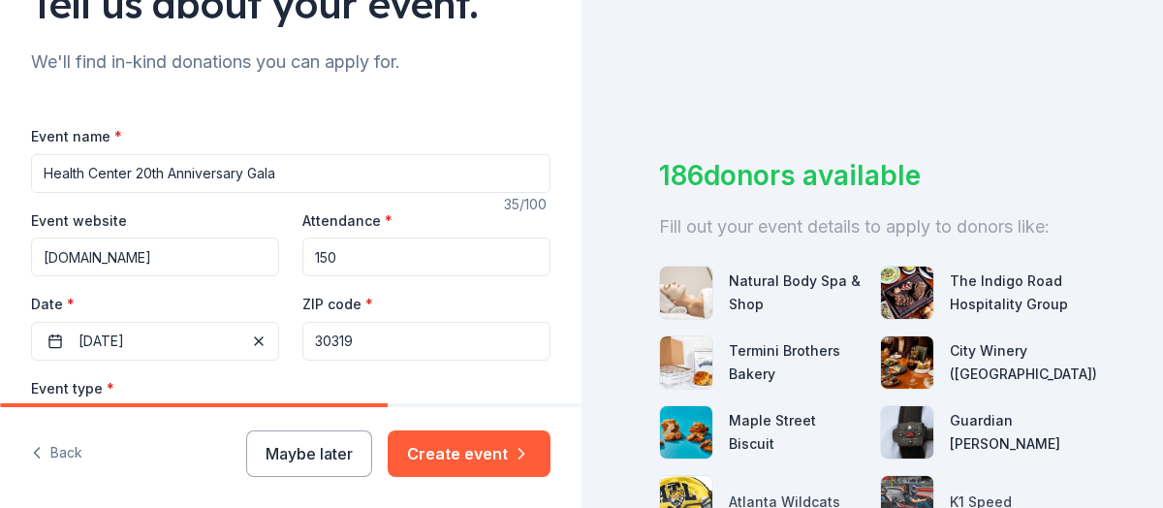
click at [292, 172] on input "Health Center 20th Anniversary Gala" at bounding box center [291, 173] width 520 height 39
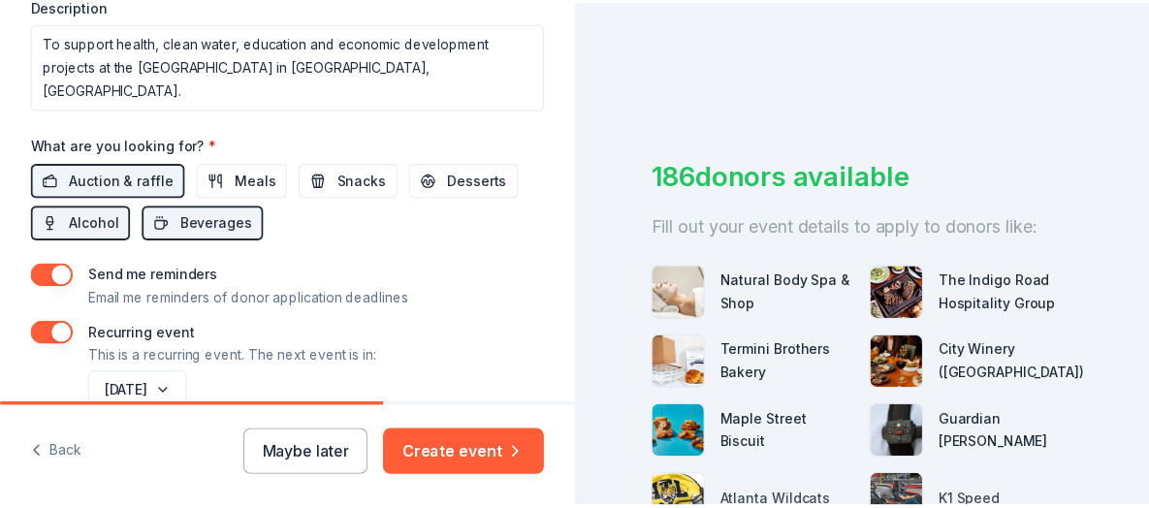
scroll to position [953, 0]
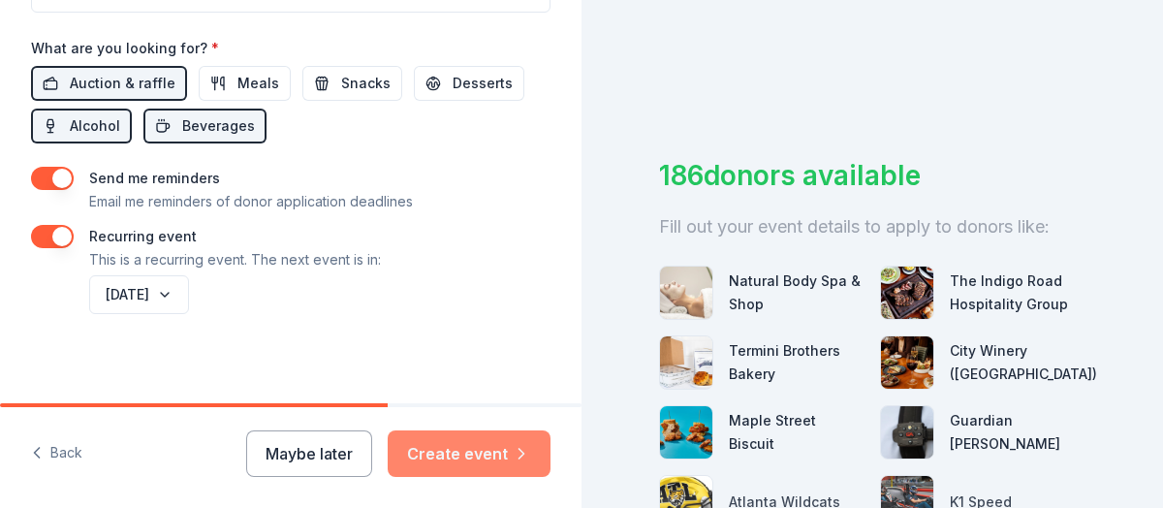
type input "Health Center 20th Anniversary Gala & Fundraiser"
click at [476, 452] on button "Create event" at bounding box center [469, 453] width 163 height 47
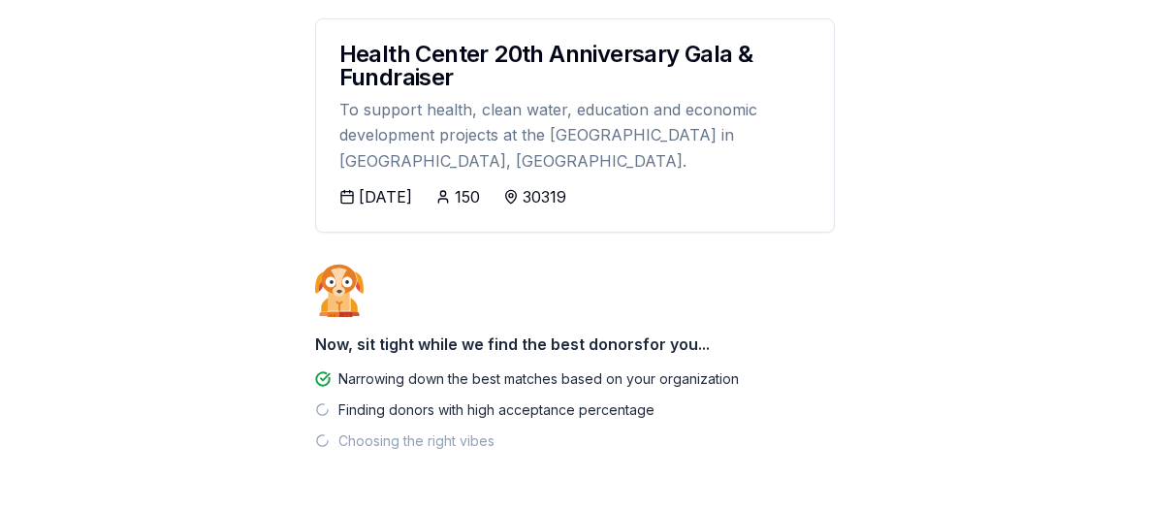
scroll to position [362, 0]
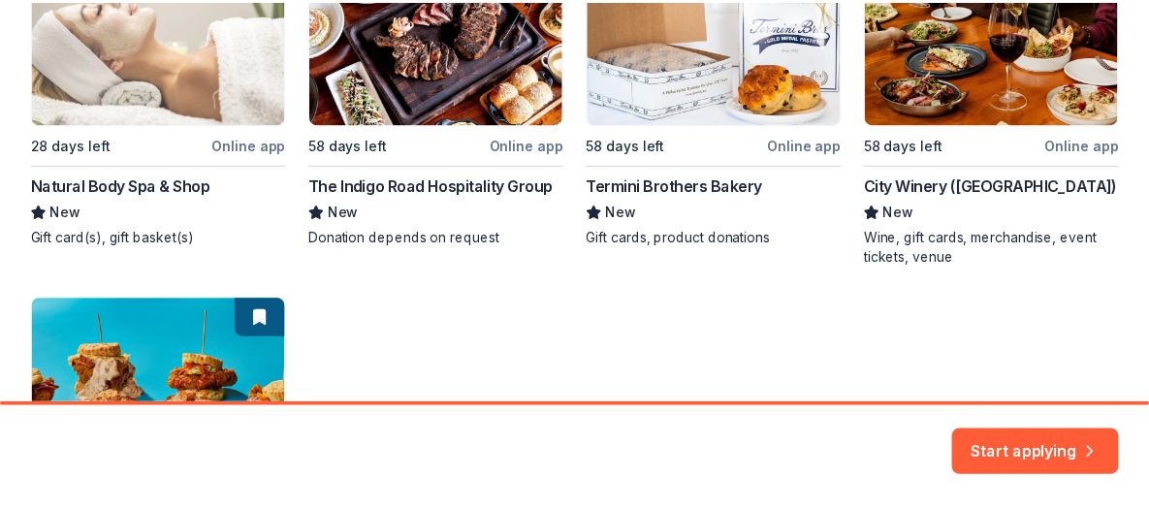
scroll to position [485, 0]
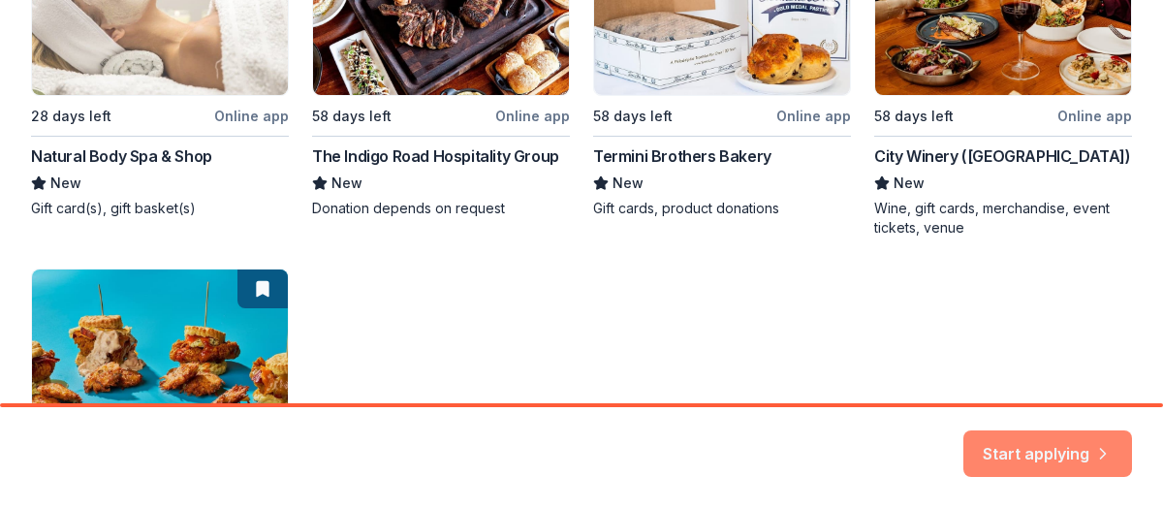
click at [1055, 454] on button "Start applying" at bounding box center [1047, 447] width 169 height 47
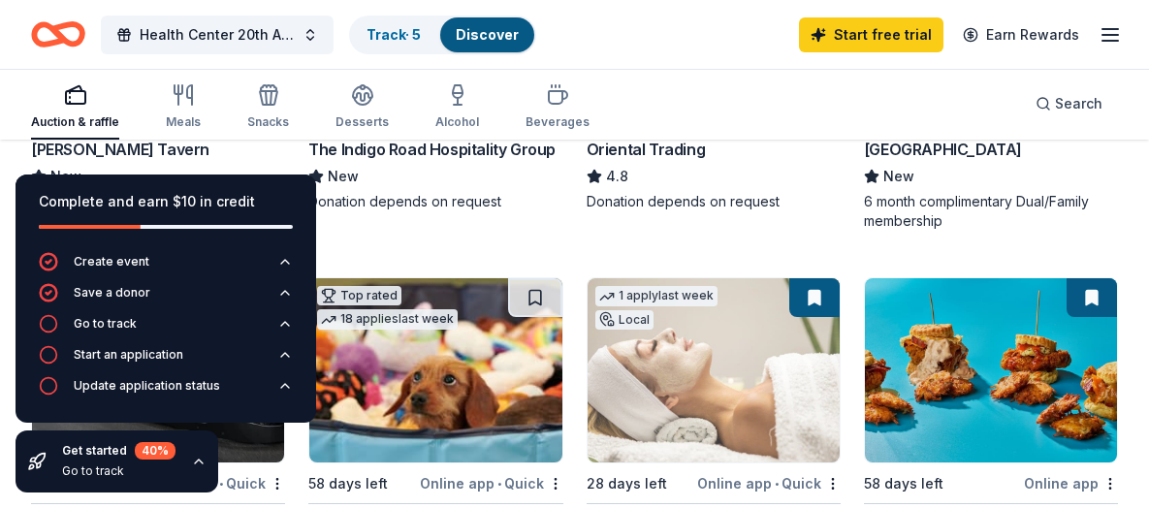
scroll to position [485, 0]
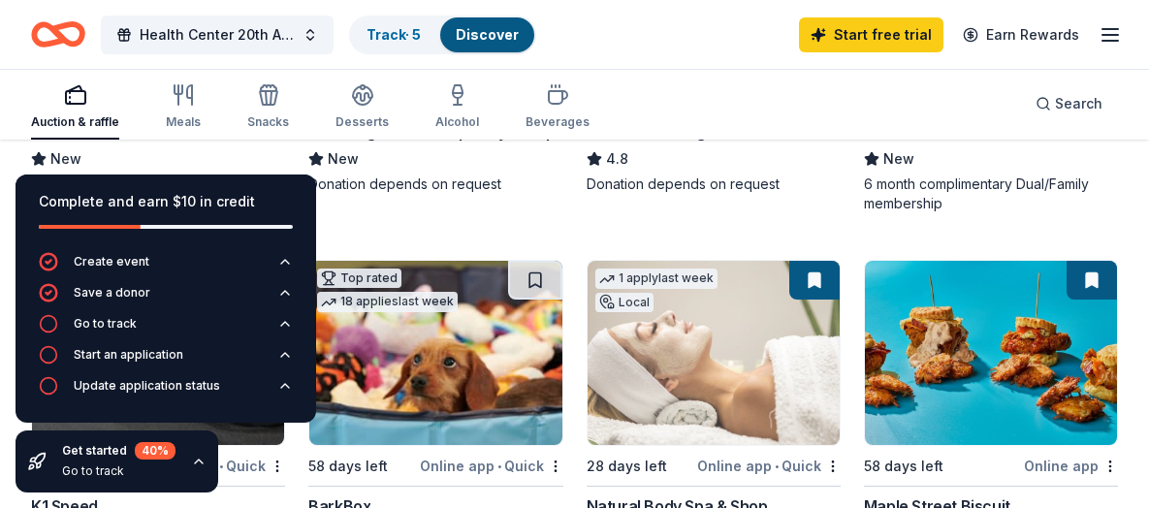
click at [665, 286] on div "1 apply last week Local" at bounding box center [656, 288] width 138 height 55
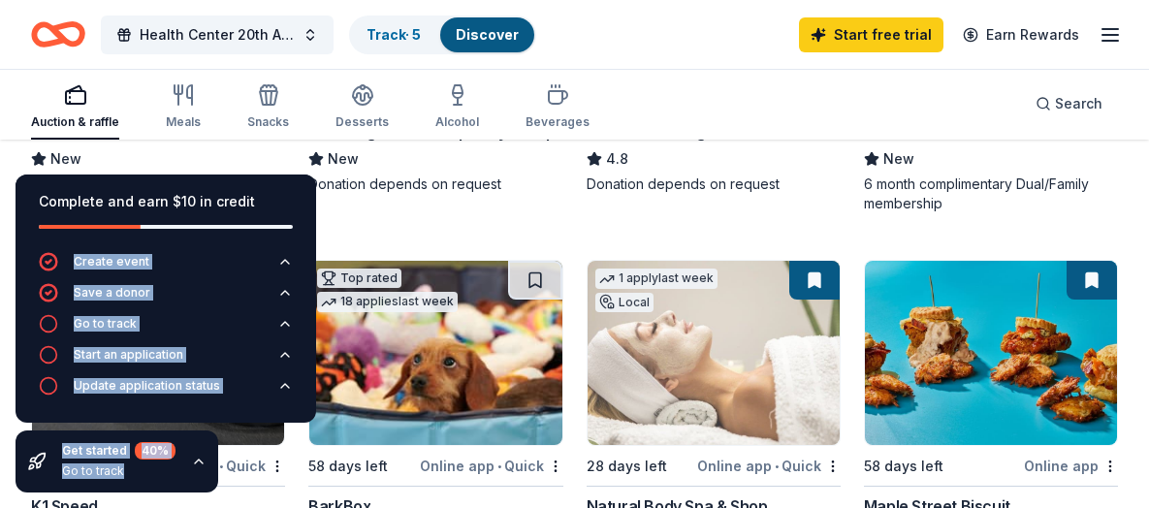
drag, startPoint x: 287, startPoint y: 196, endPoint x: 483, endPoint y: 218, distance: 197.1
click at [464, 198] on div "58 days left Online app • Quick The Indigo Road Hospitality Group New Donation …" at bounding box center [435, 50] width 254 height 328
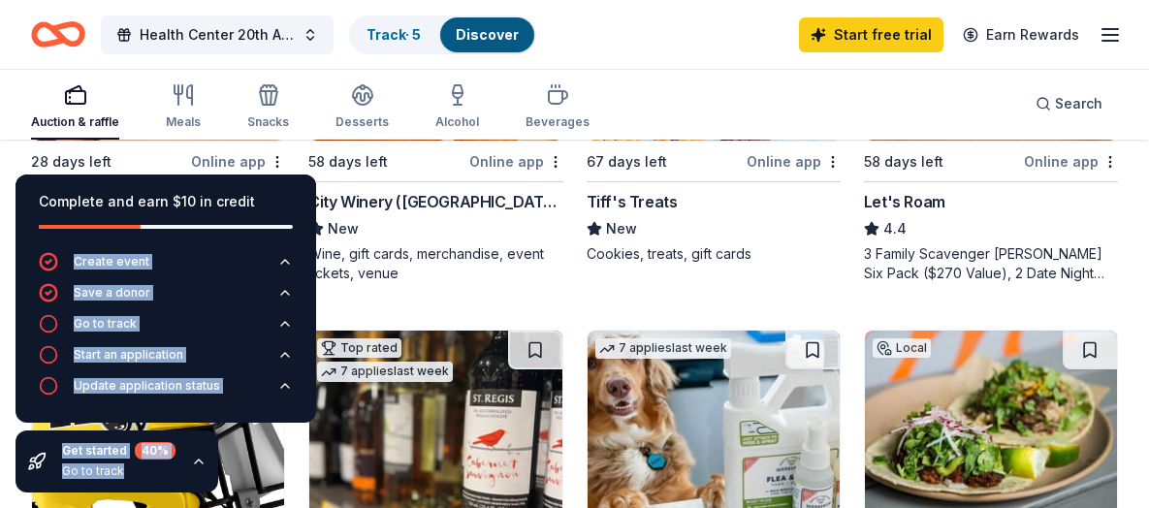
scroll to position [1066, 0]
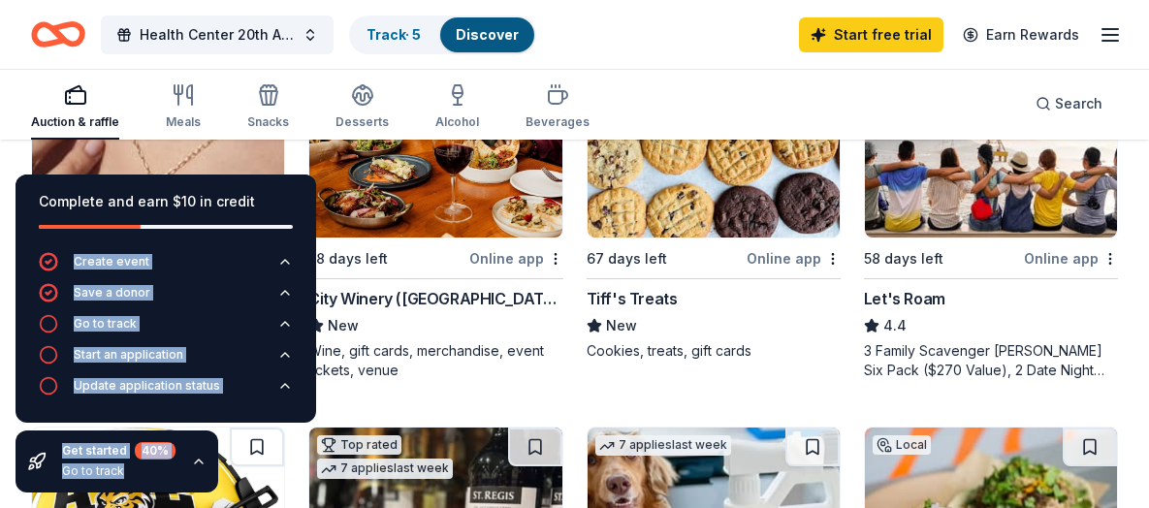
click at [486, 201] on img at bounding box center [435, 145] width 252 height 184
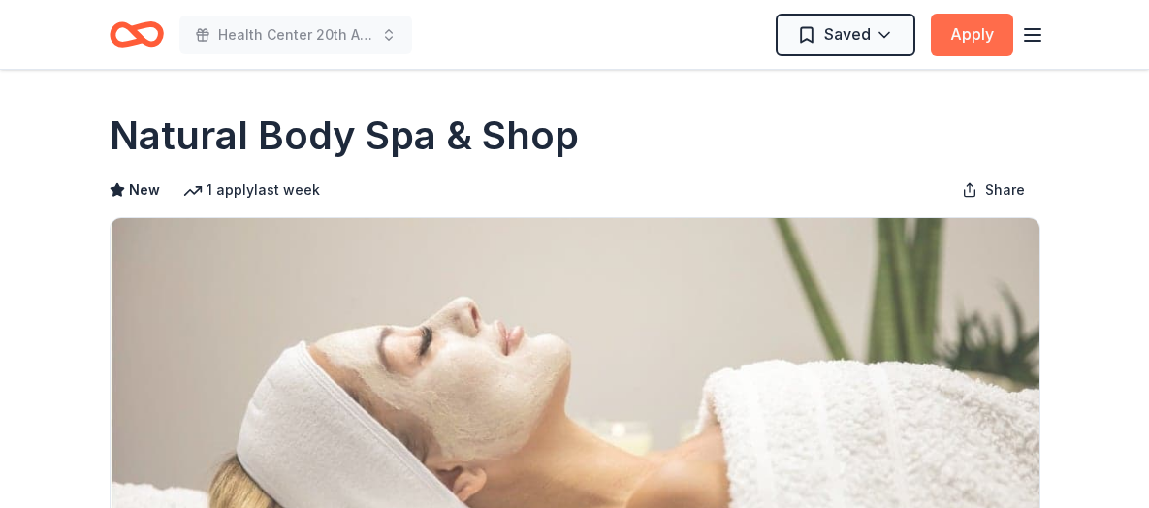
click at [968, 39] on button "Apply" at bounding box center [971, 35] width 82 height 43
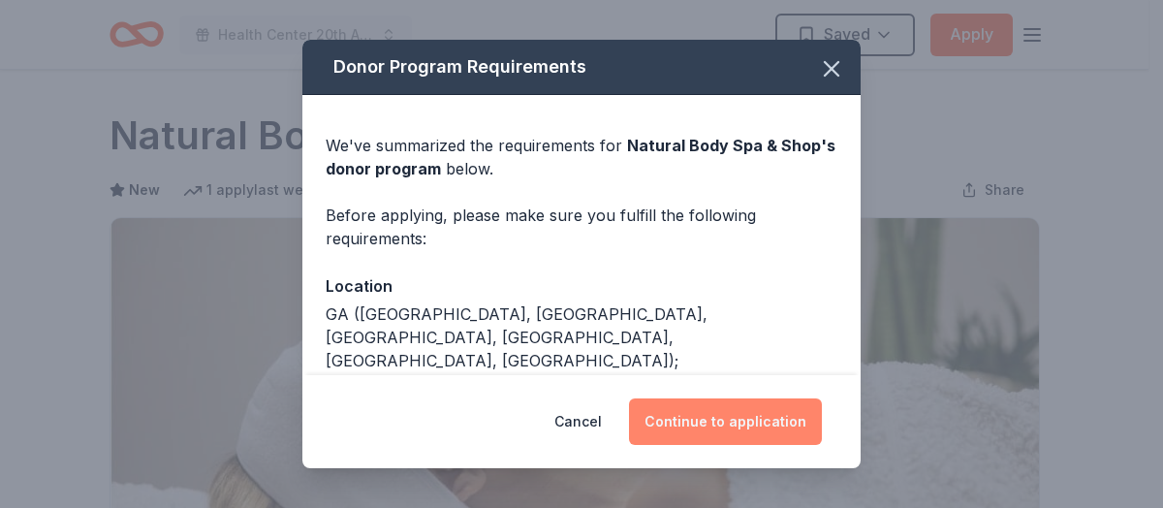
click at [715, 427] on button "Continue to application" at bounding box center [725, 421] width 193 height 47
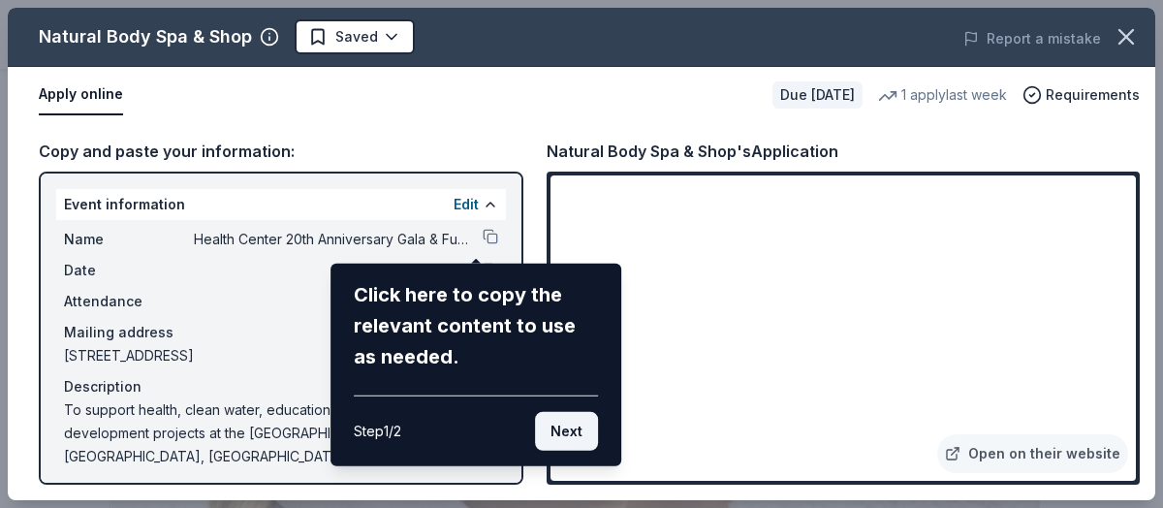
click at [563, 426] on button "Next" at bounding box center [566, 431] width 63 height 39
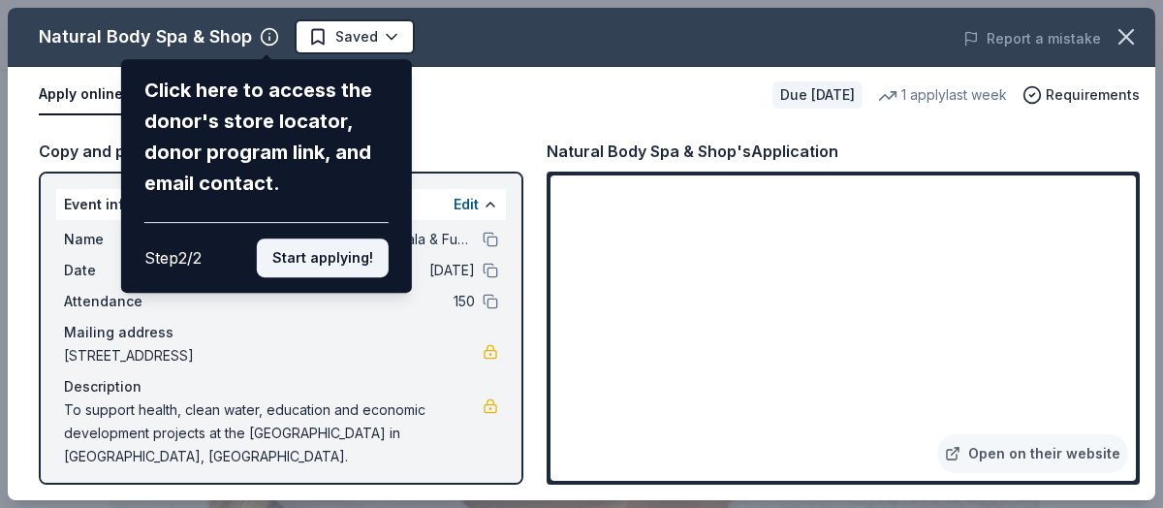
click at [329, 253] on button "Start applying!" at bounding box center [323, 257] width 132 height 39
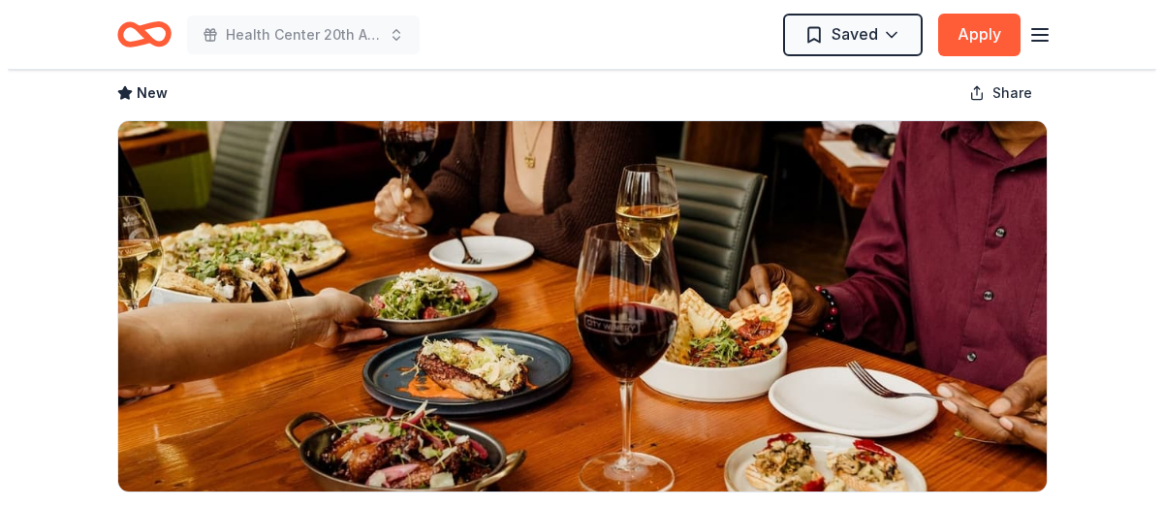
scroll to position [194, 0]
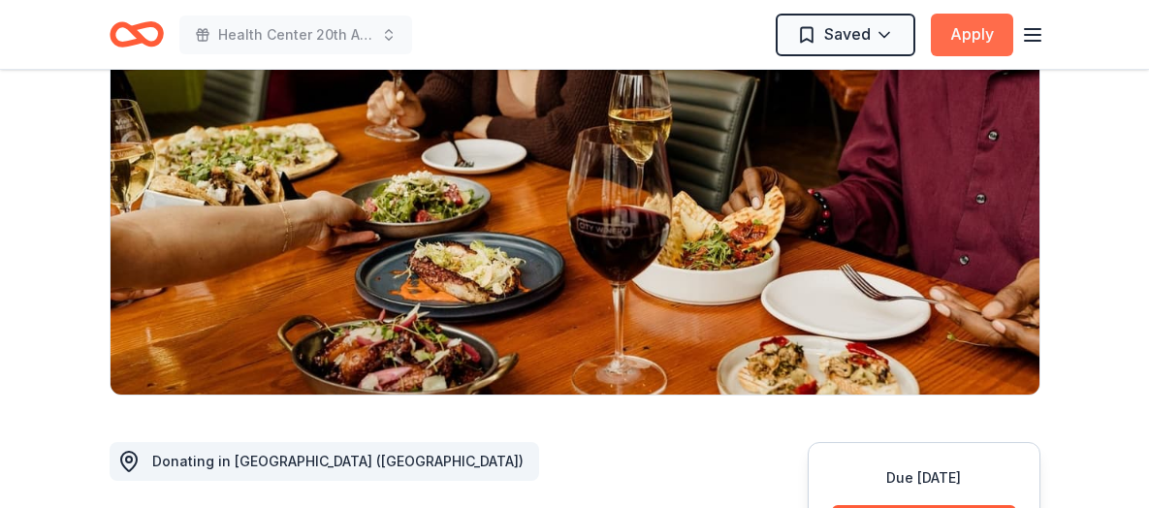
click at [961, 38] on button "Apply" at bounding box center [971, 35] width 82 height 43
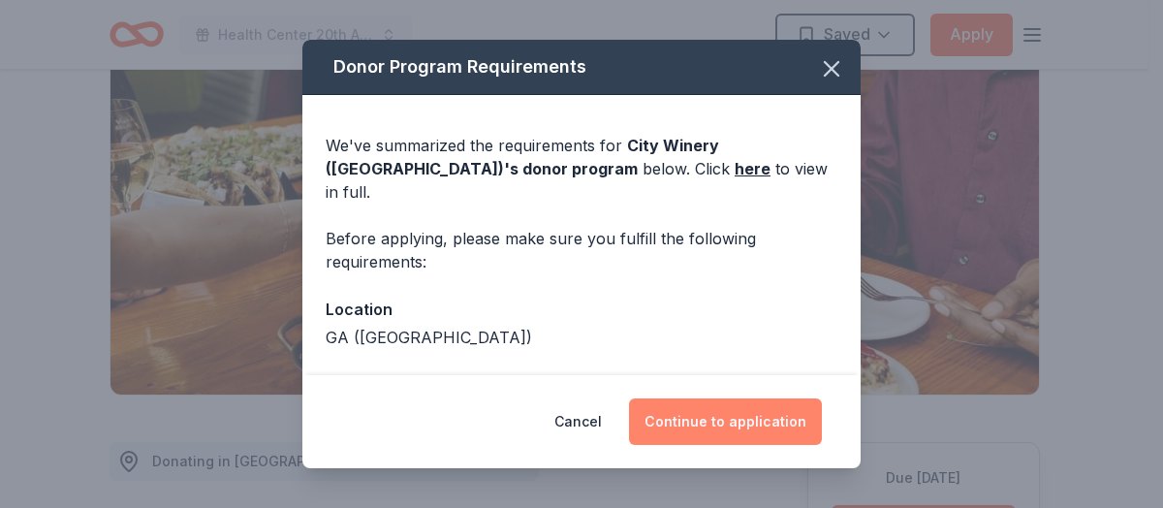
click at [731, 425] on button "Continue to application" at bounding box center [725, 421] width 193 height 47
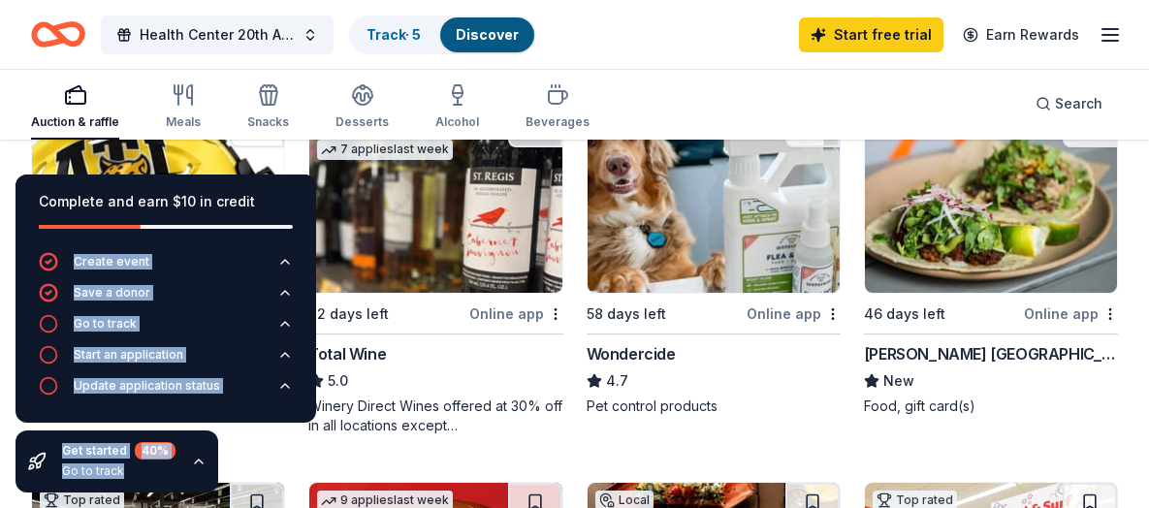
scroll to position [1357, 0]
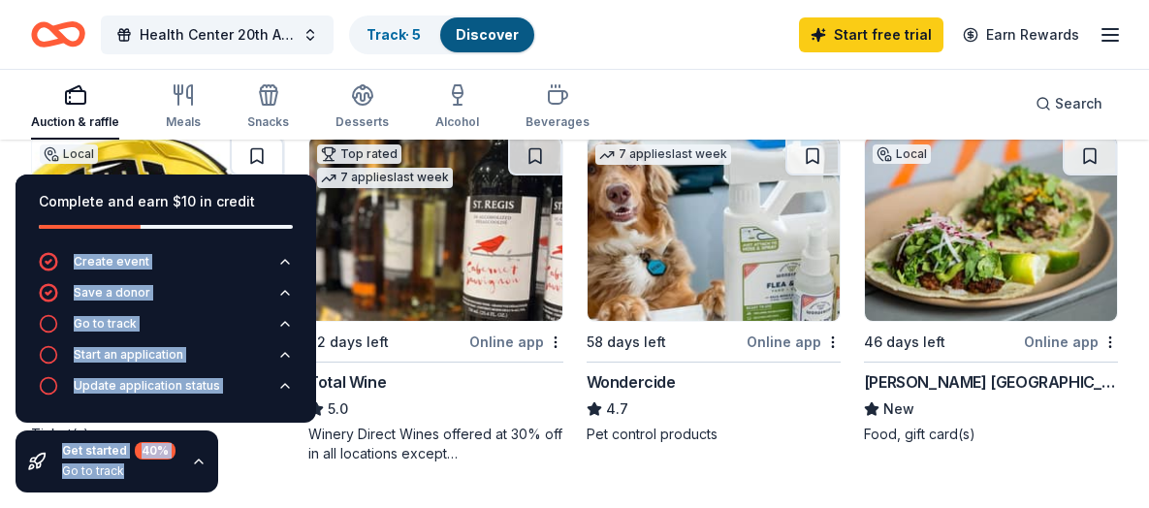
click at [422, 228] on img at bounding box center [435, 229] width 252 height 184
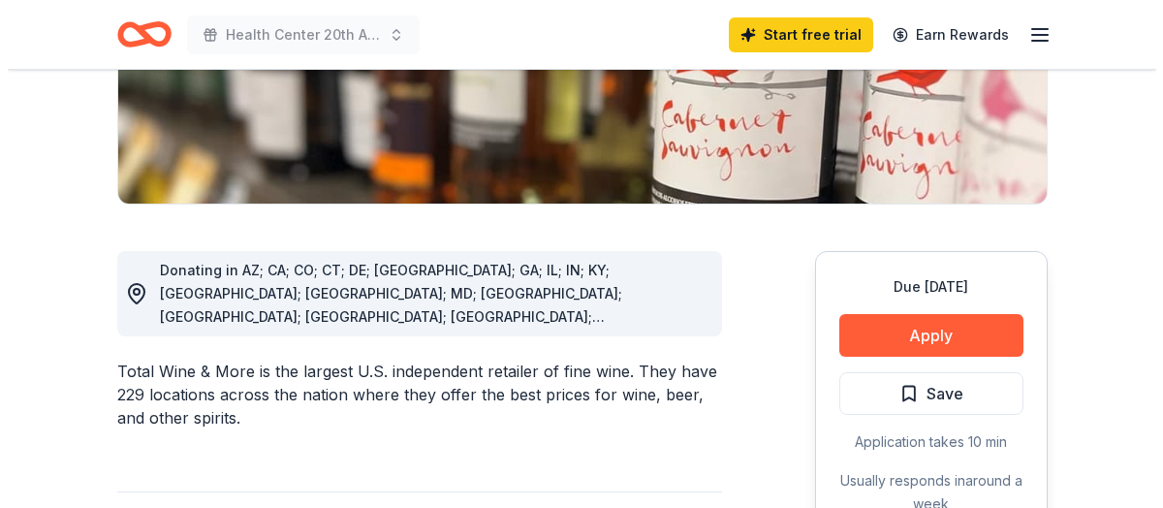
scroll to position [388, 0]
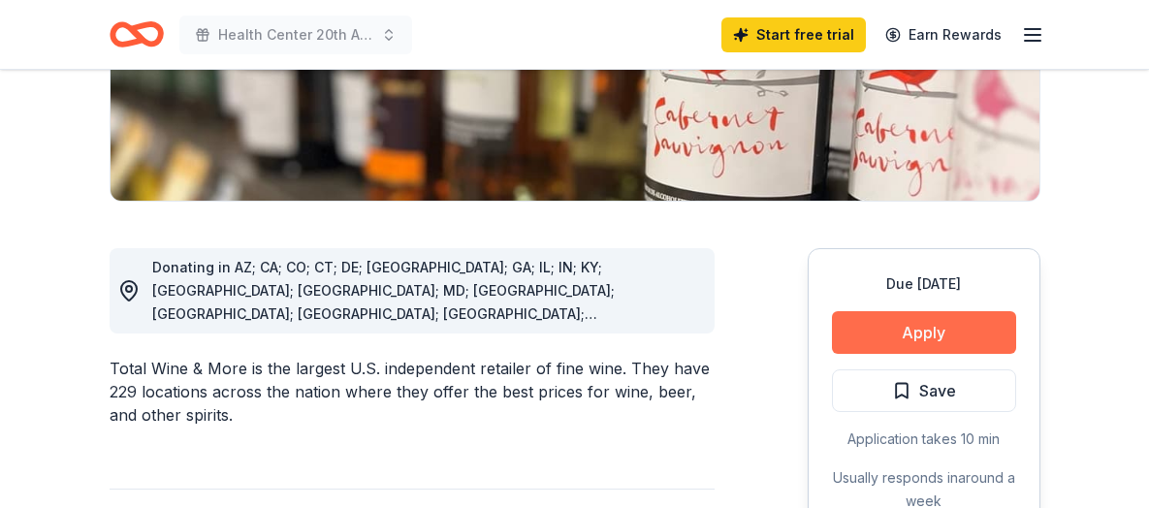
click at [925, 327] on button "Apply" at bounding box center [924, 332] width 184 height 43
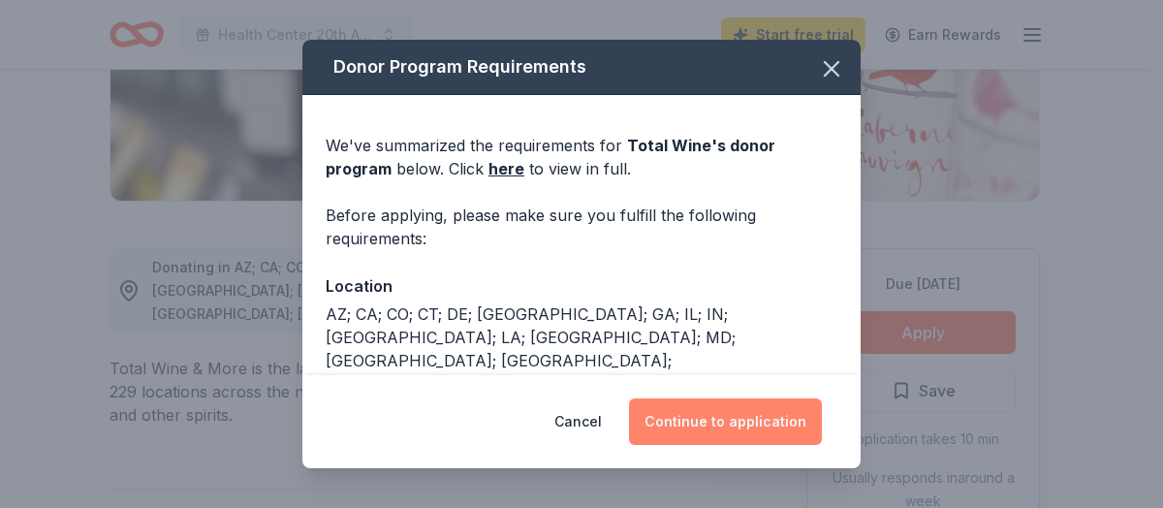
click at [751, 414] on button "Continue to application" at bounding box center [725, 421] width 193 height 47
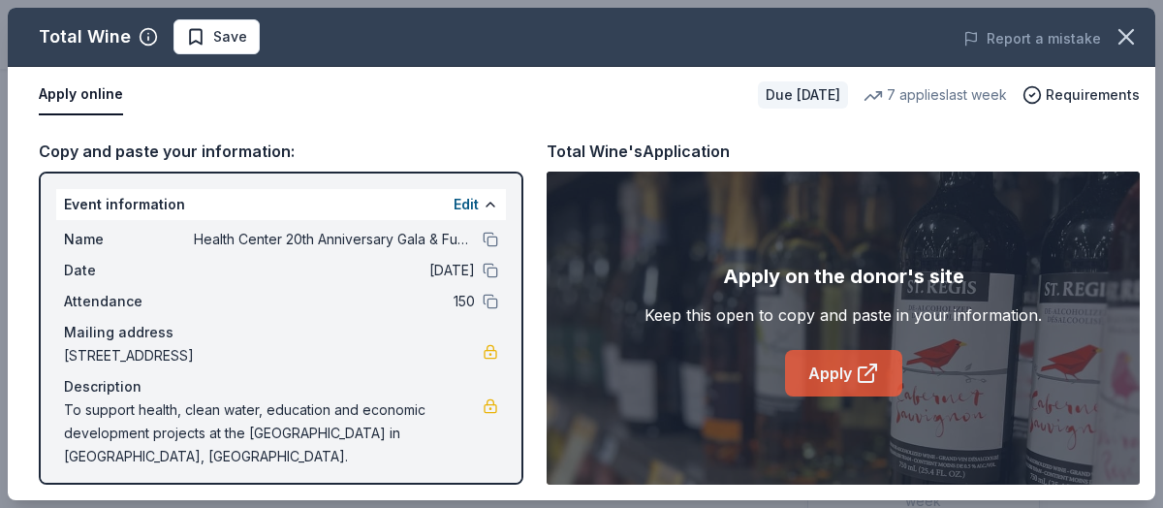
click at [832, 373] on link "Apply" at bounding box center [843, 373] width 117 height 47
